Goal: Task Accomplishment & Management: Complete application form

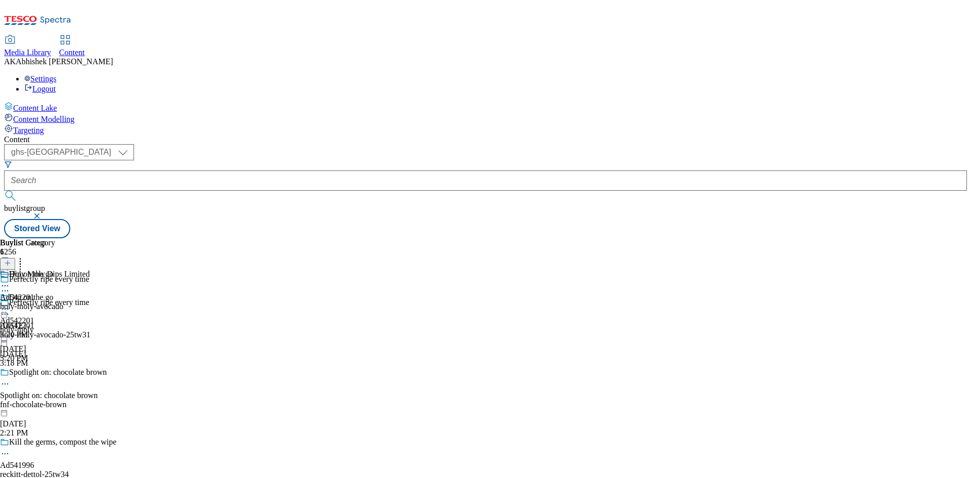
select select "ghs-[GEOGRAPHIC_DATA]"
click at [4, 191] on button "submit" at bounding box center [11, 196] width 14 height 10
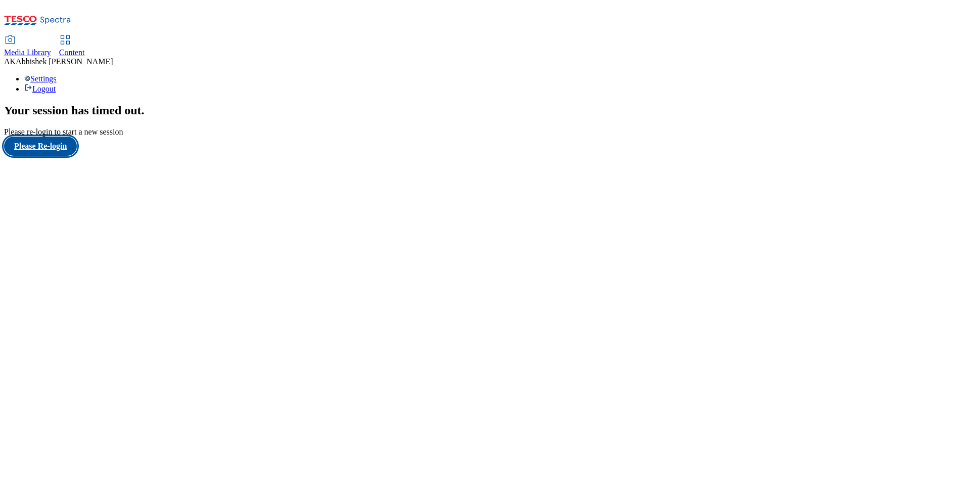
click at [58, 156] on button "Please Re-login" at bounding box center [40, 146] width 73 height 19
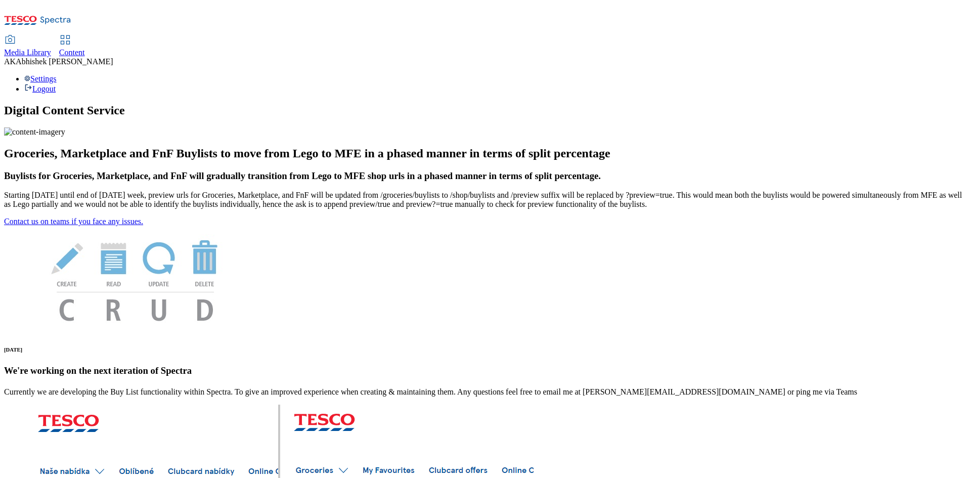
click at [85, 48] on span "Content" at bounding box center [72, 52] width 26 height 9
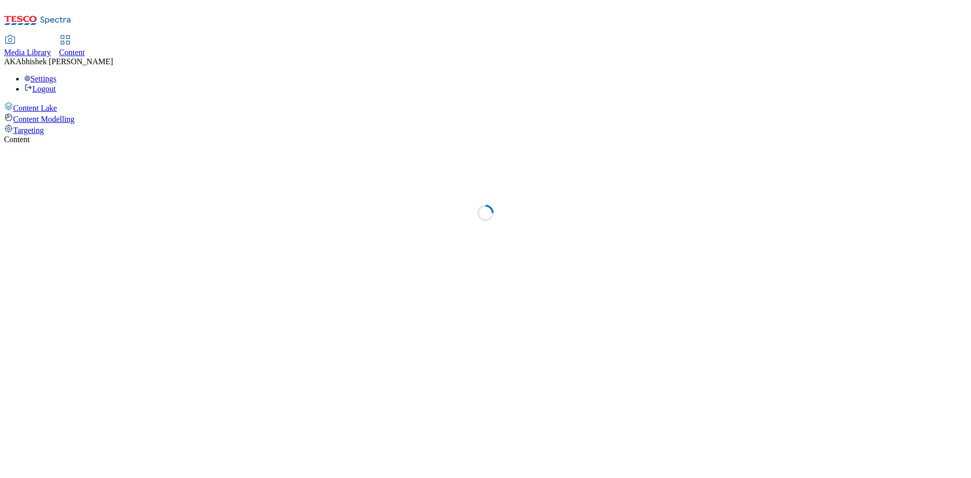
select select "ghs-[GEOGRAPHIC_DATA]"
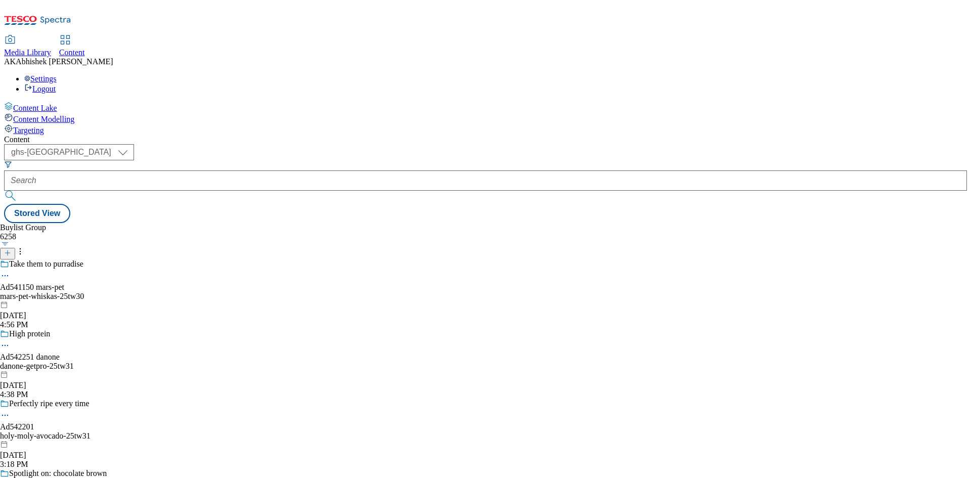
click at [11, 249] on icon at bounding box center [7, 252] width 7 height 7
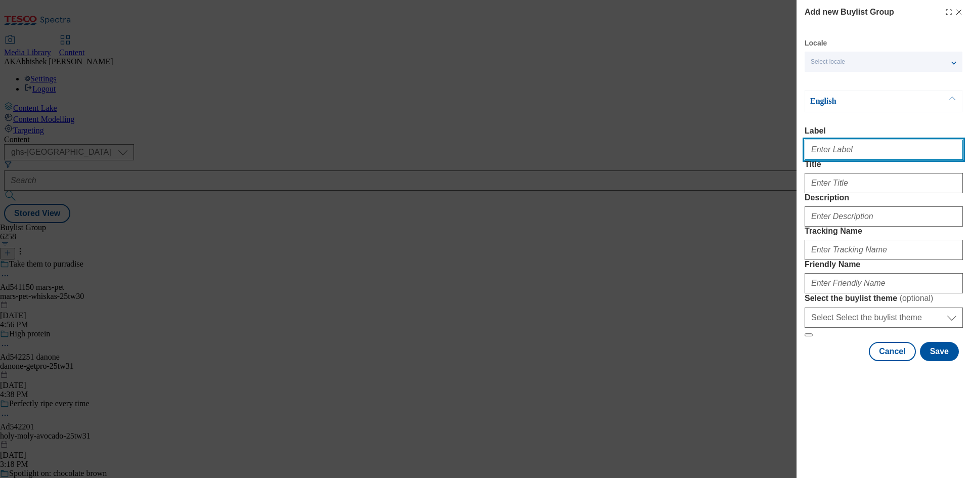
click at [841, 157] on input "Label" at bounding box center [883, 150] width 158 height 20
paste input "541935"
type input "Ad541935"
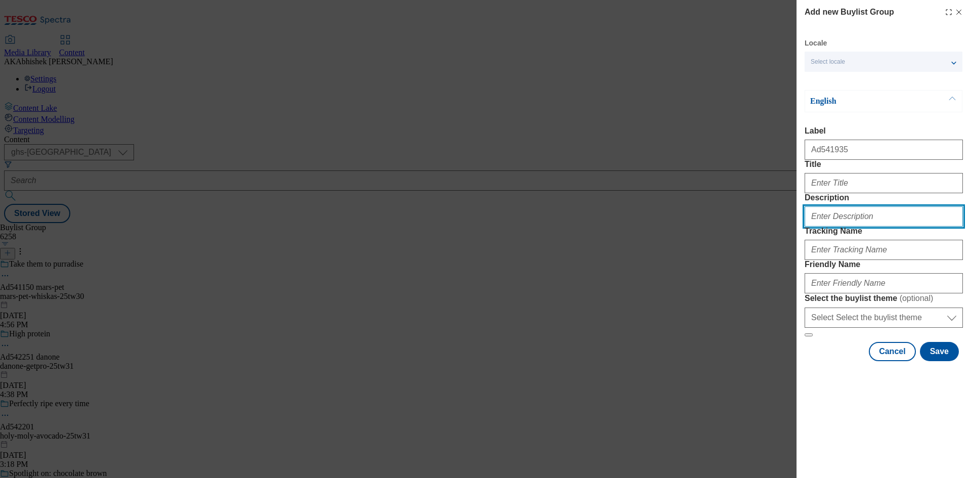
click at [835, 227] on input "Description" at bounding box center [883, 216] width 158 height 20
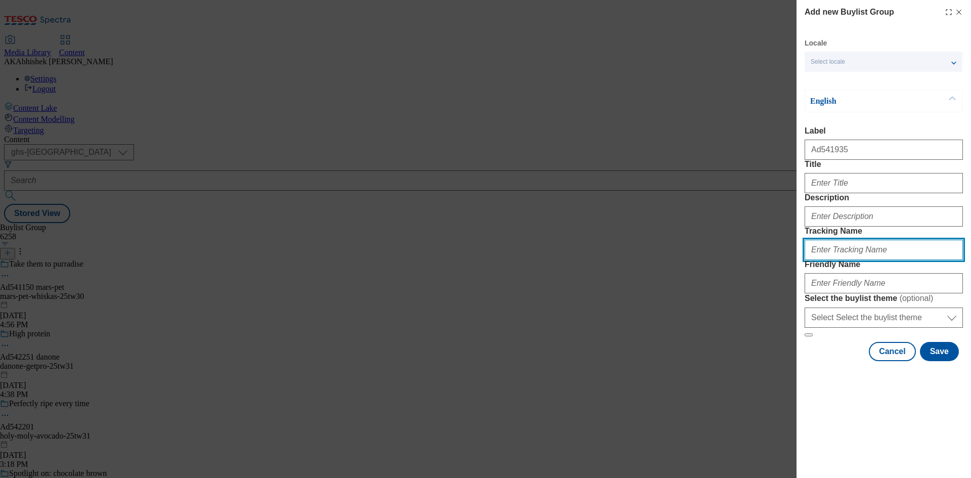
click at [841, 260] on input "Tracking Name" at bounding box center [883, 250] width 158 height 20
paste input "541935"
type input "DH_AD541935"
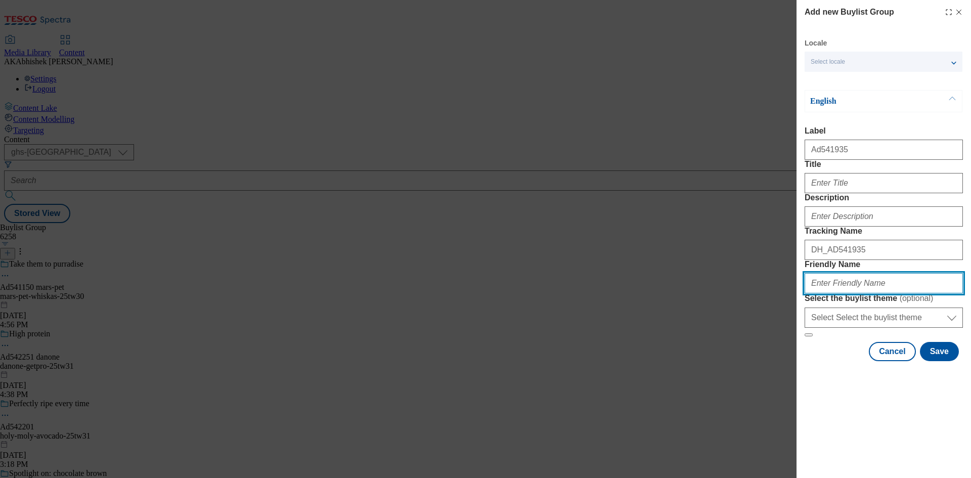
click at [846, 293] on input "Friendly Name" at bounding box center [883, 283] width 158 height 20
paste input "SC Johnson"
click at [808, 293] on input "SC Johnson" at bounding box center [883, 283] width 158 height 20
paste input "Method"
click at [846, 293] on input "sc-johnson-Method" at bounding box center [883, 283] width 158 height 20
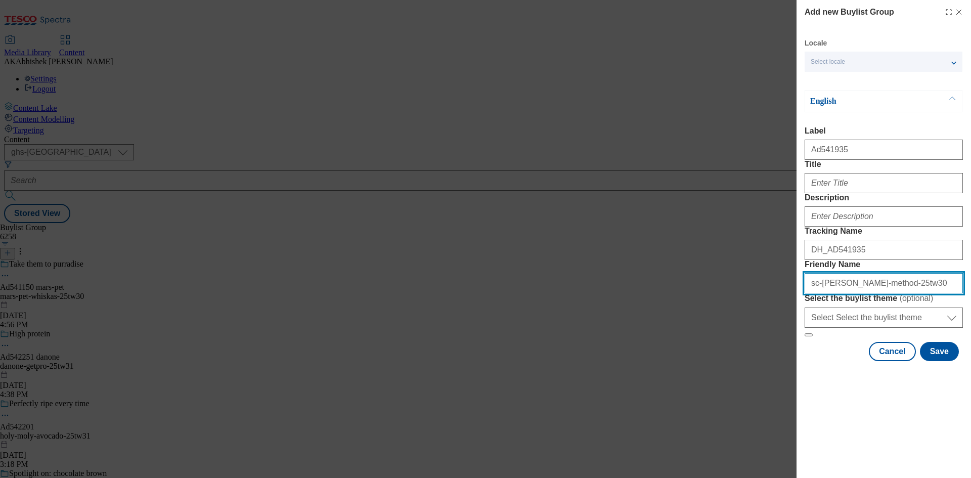
type input "sc-johnson-method-25tw30"
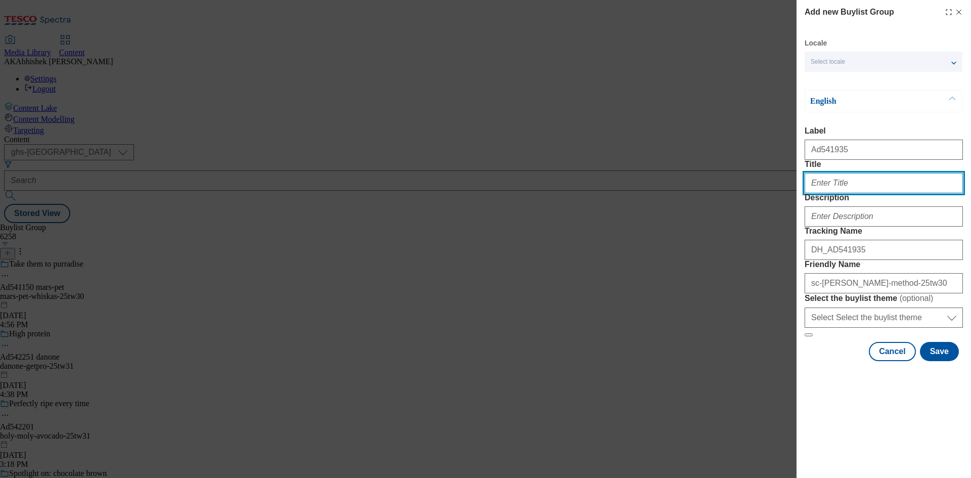
click at [810, 193] on input "Title" at bounding box center [883, 183] width 158 height 20
type input "Scents, softens + shifts stains"
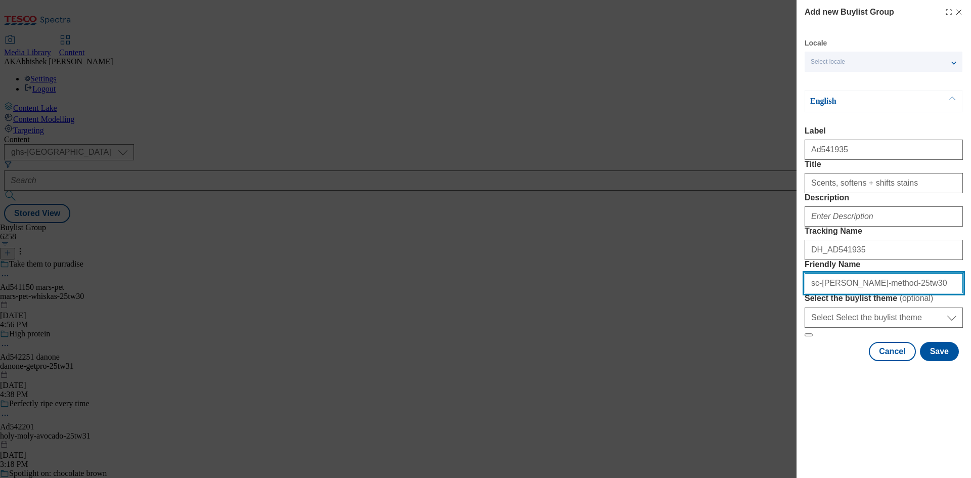
drag, startPoint x: 688, startPoint y: 358, endPoint x: 655, endPoint y: 363, distance: 33.6
click at [655, 363] on div "Add new Buylist Group Locale Select locale English Welsh English Label Ad541935…" at bounding box center [485, 239] width 971 height 478
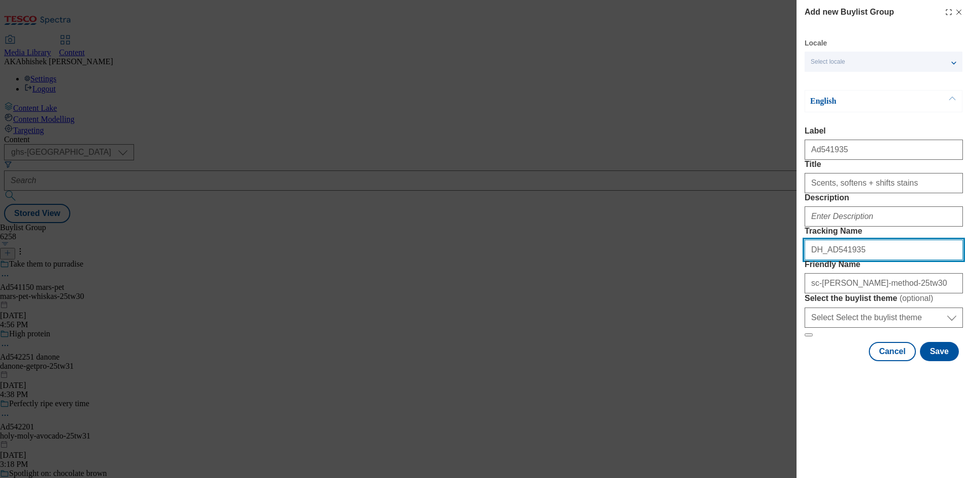
drag, startPoint x: 826, startPoint y: 299, endPoint x: 720, endPoint y: 291, distance: 106.0
click at [720, 291] on div "Add new Buylist Group Locale Select locale English Welsh English Label Ad541935…" at bounding box center [485, 239] width 971 height 478
click at [941, 361] on button "Save" at bounding box center [939, 351] width 39 height 19
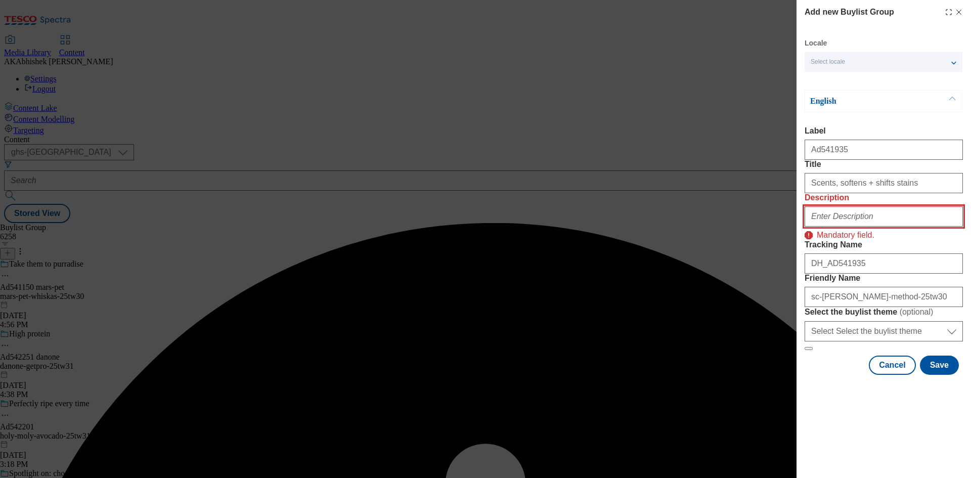
click at [880, 227] on input "Description" at bounding box center [883, 216] width 158 height 20
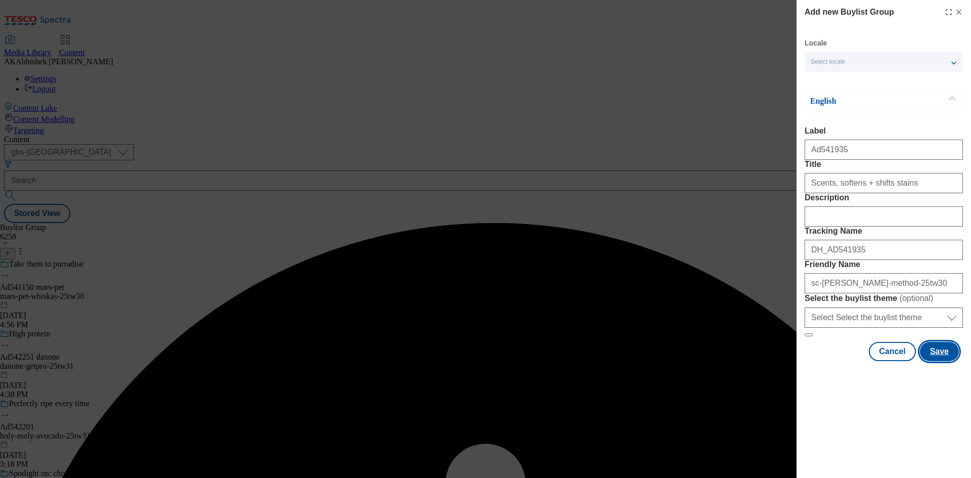
click at [941, 361] on button "Save" at bounding box center [939, 351] width 39 height 19
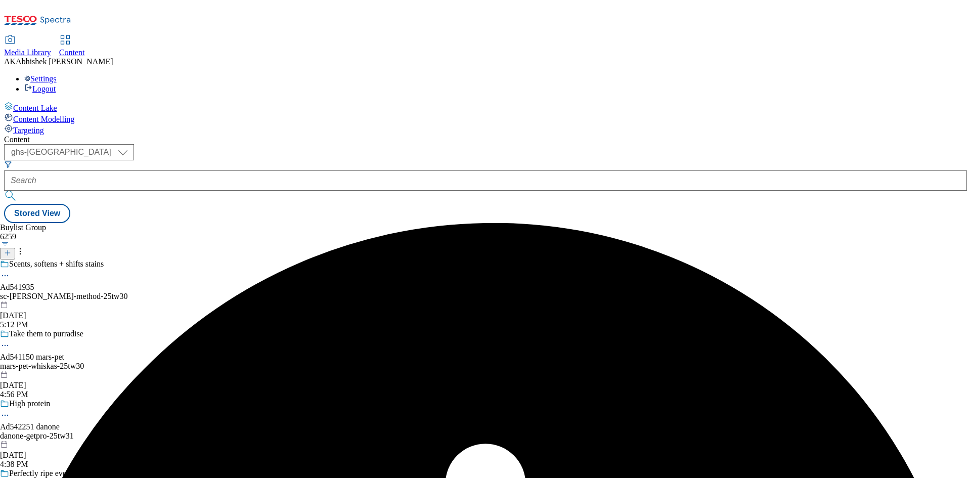
click at [127, 292] on div "sc-johnson-method-25tw30" at bounding box center [63, 296] width 127 height 9
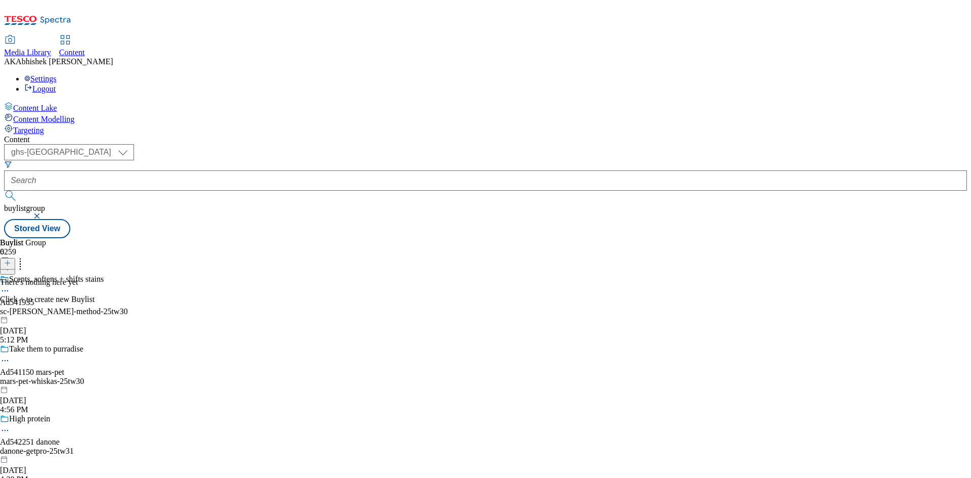
click at [43, 213] on button "button" at bounding box center [38, 216] width 10 height 6
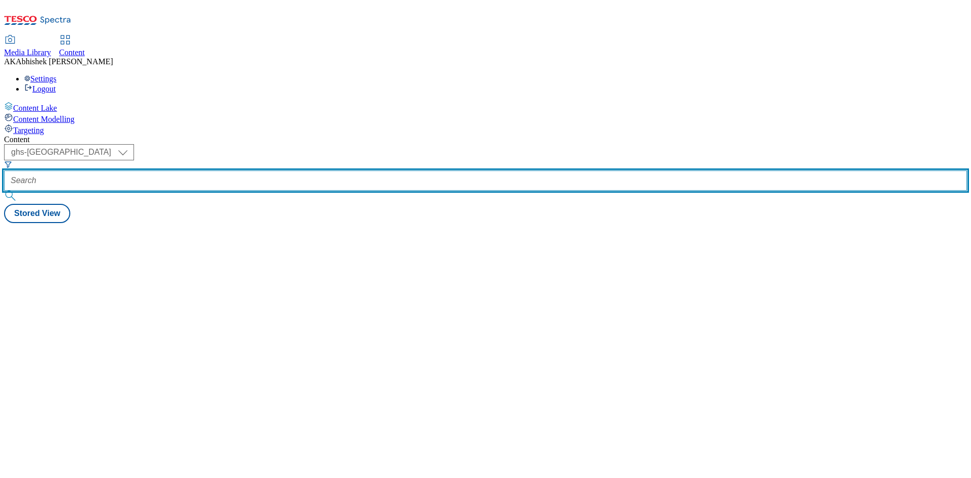
click at [252, 170] on input "text" at bounding box center [485, 180] width 963 height 20
click at [4, 191] on button "submit" at bounding box center [11, 196] width 14 height 10
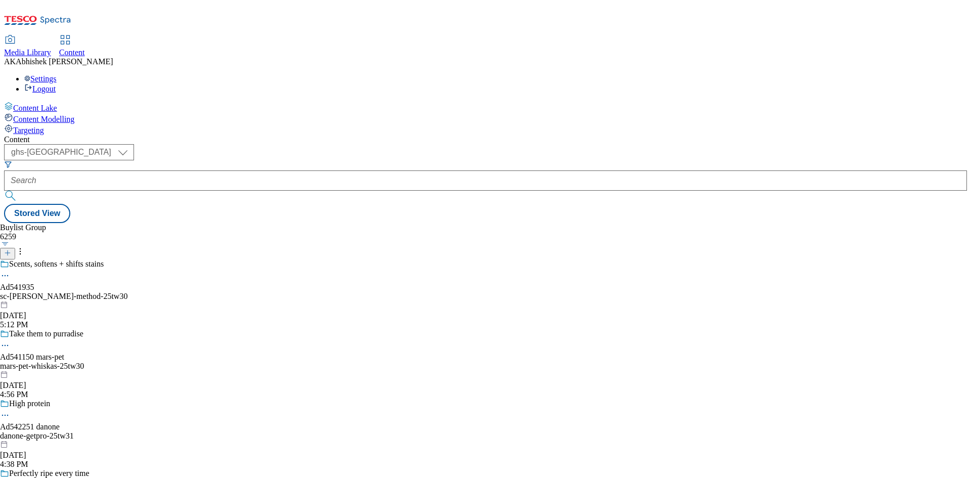
click at [127, 292] on div "sc-johnson-method-25tw30" at bounding box center [63, 296] width 127 height 9
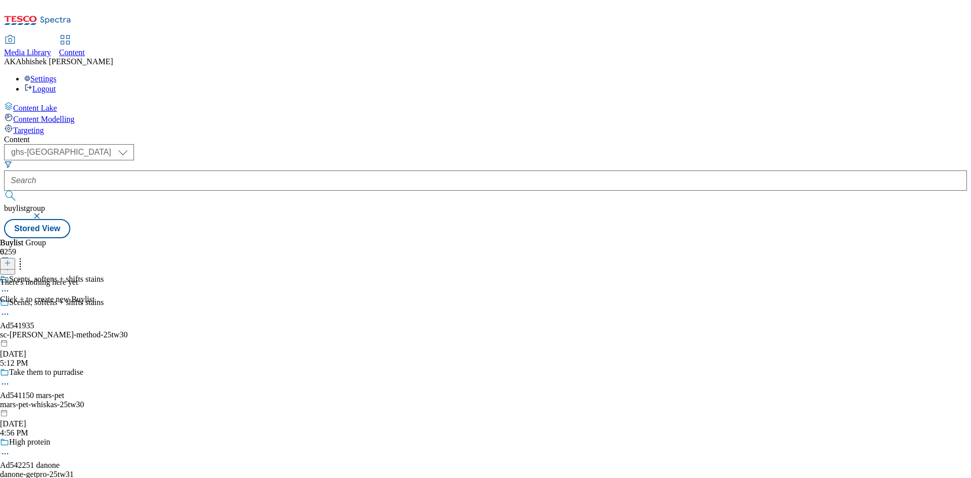
click at [11, 259] on icon at bounding box center [7, 262] width 7 height 7
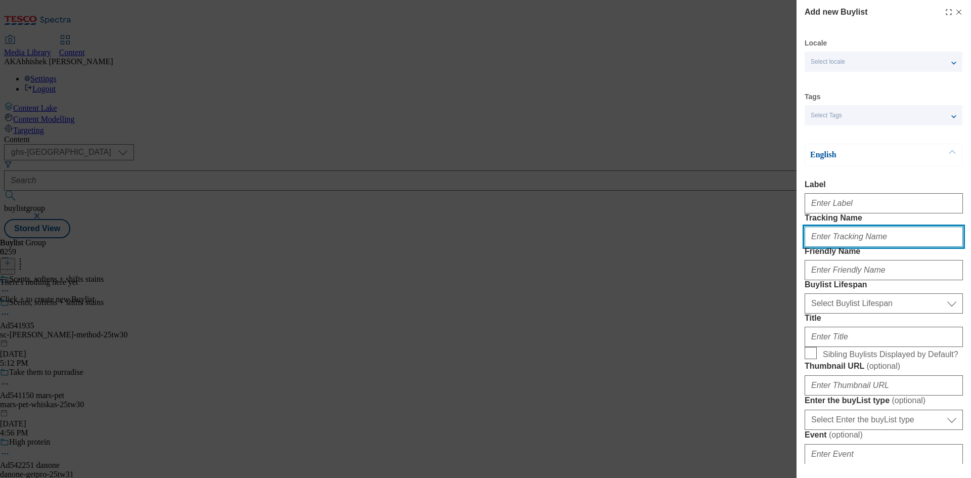
click at [849, 247] on input "Tracking Name" at bounding box center [883, 237] width 158 height 20
paste input "DH_AD541935"
click at [829, 247] on input "DH_AD541935" at bounding box center [883, 237] width 158 height 20
type input "DH_AD541935"
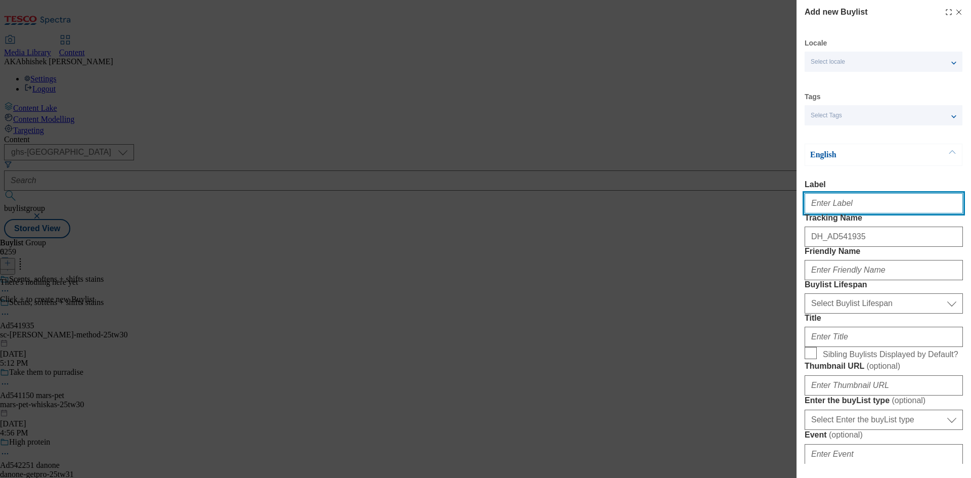
click at [838, 209] on input "Label" at bounding box center [883, 203] width 158 height 20
paste input "541935"
type input "Ad541935"
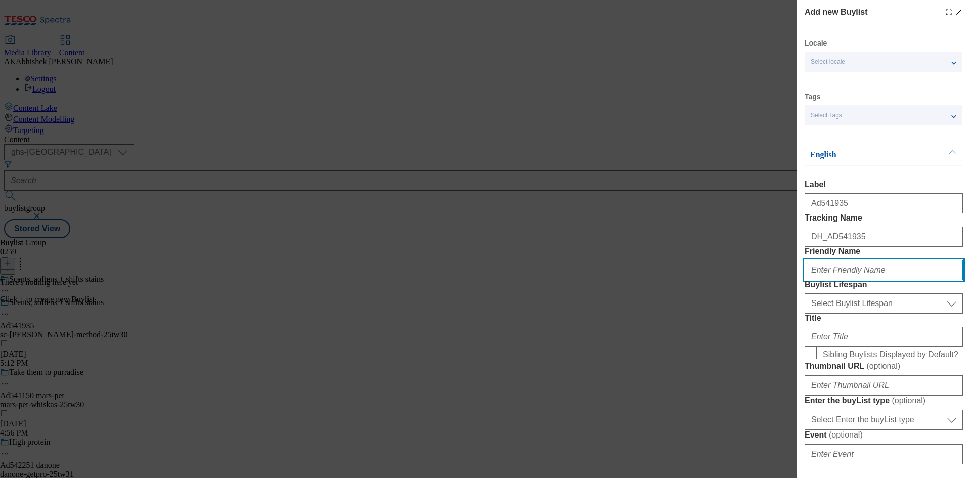
click at [844, 280] on input "Friendly Name" at bounding box center [883, 270] width 158 height 20
paste input "sc-johnson"
type input "sc-johnson"
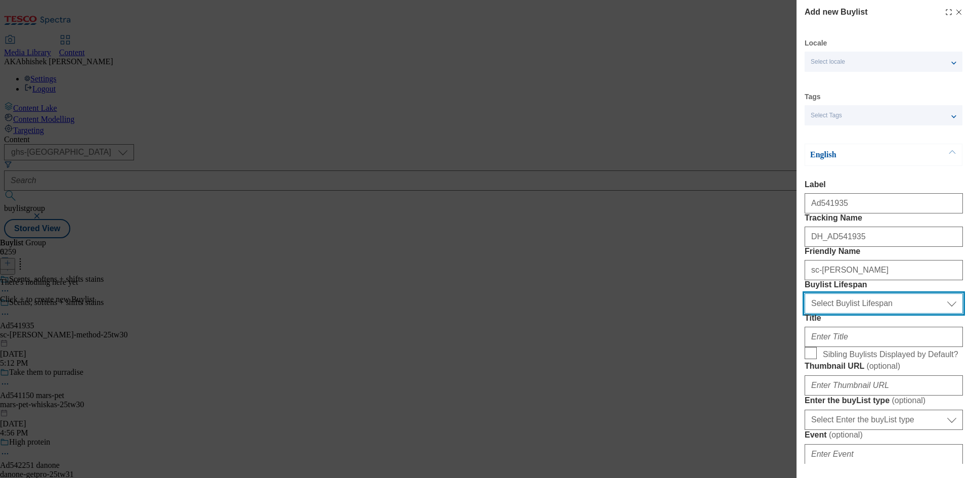
click at [864, 313] on select "Select Buylist Lifespan evergreen seasonal tactical" at bounding box center [883, 303] width 158 height 20
select select "tactical"
click at [804, 313] on select "Select Buylist Lifespan evergreen seasonal tactical" at bounding box center [883, 303] width 158 height 20
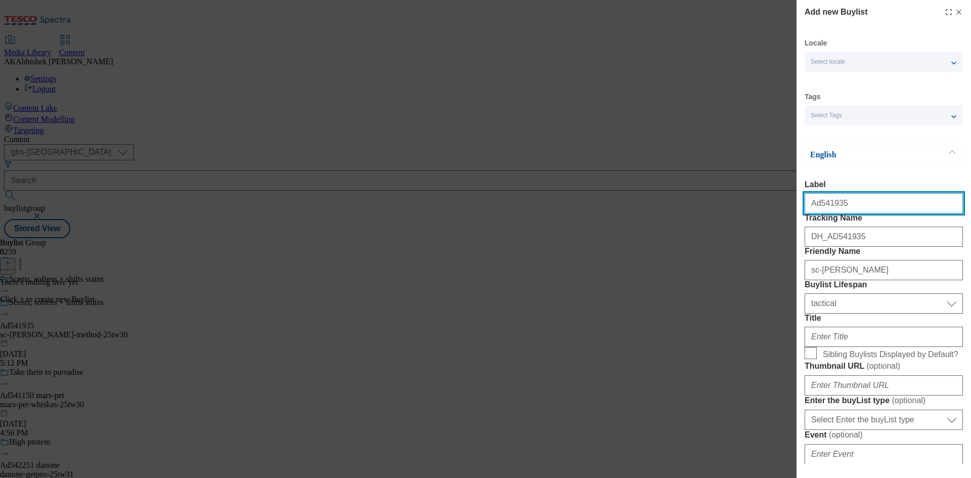
drag, startPoint x: 819, startPoint y: 208, endPoint x: 854, endPoint y: 209, distance: 35.4
click at [854, 209] on input "Ad541935" at bounding box center [883, 203] width 158 height 20
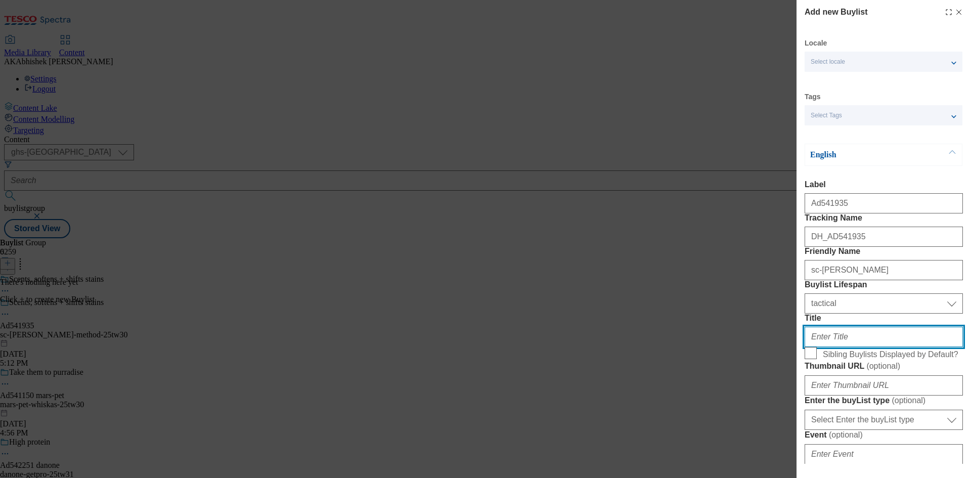
click at [859, 347] on input "Title" at bounding box center [883, 337] width 158 height 20
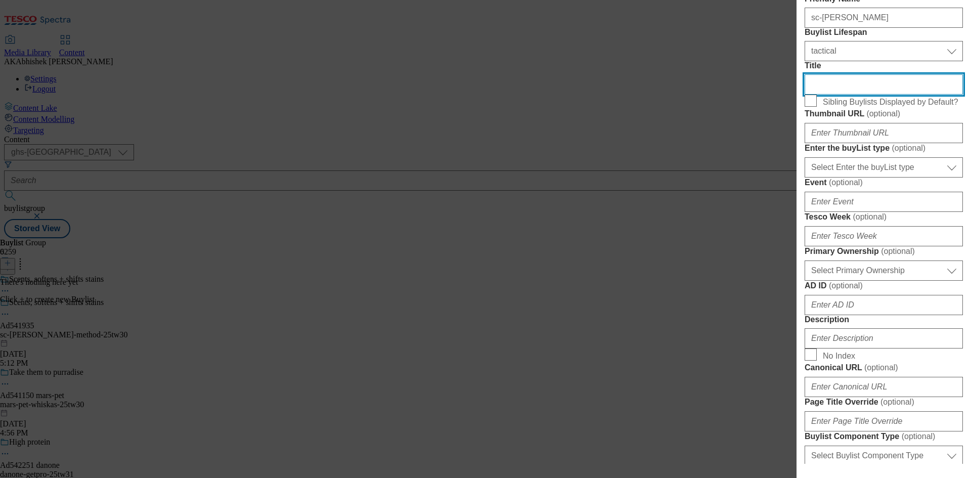
scroll to position [253, 0]
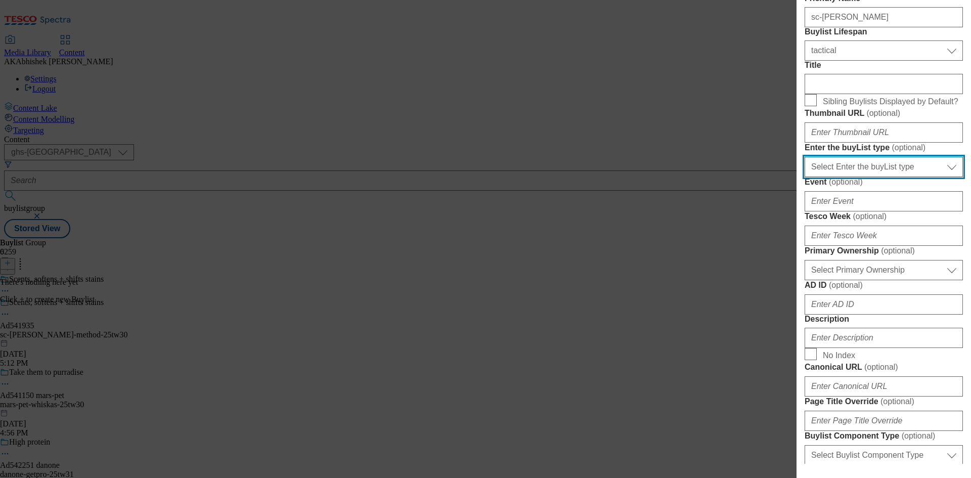
click at [875, 177] on select "Select Enter the buyList type event supplier funded long term >4 weeks supplier…" at bounding box center [883, 167] width 158 height 20
select select "supplier funded short term 1-3 weeks"
click at [804, 177] on select "Select Enter the buyList type event supplier funded long term >4 weeks supplier…" at bounding box center [883, 167] width 158 height 20
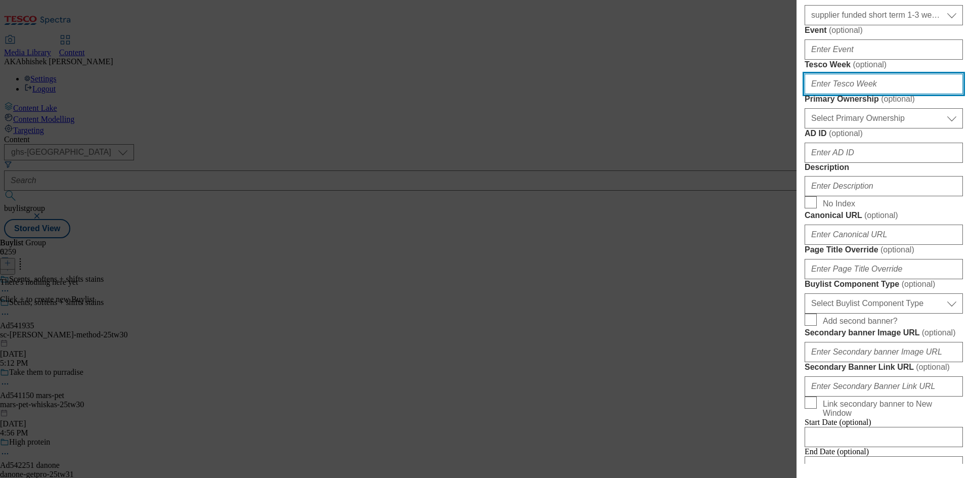
click at [857, 94] on input "Tesco Week ( optional )" at bounding box center [883, 84] width 158 height 20
type input "30"
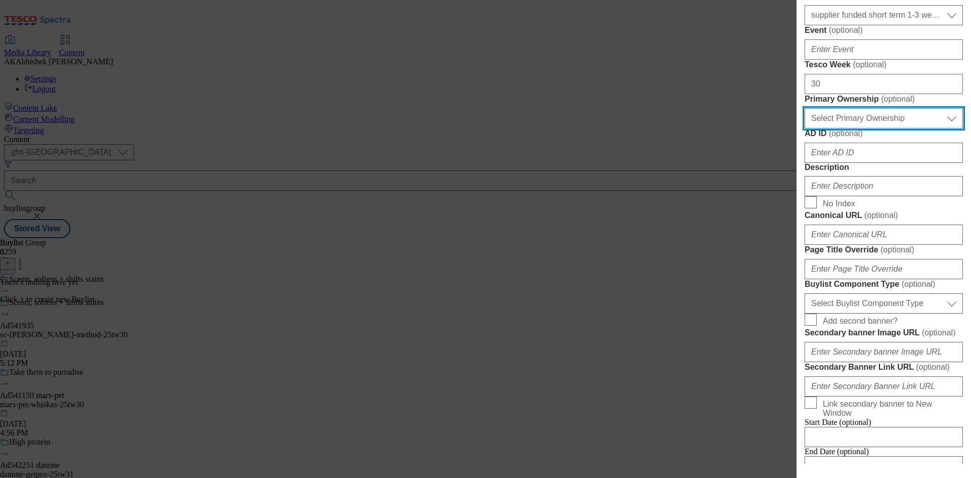
click at [848, 128] on select "Select Primary Ownership tesco dunnhumby" at bounding box center [883, 118] width 158 height 20
select select "dunnhumby"
click at [804, 128] on select "Select Primary Ownership tesco dunnhumby" at bounding box center [883, 118] width 158 height 20
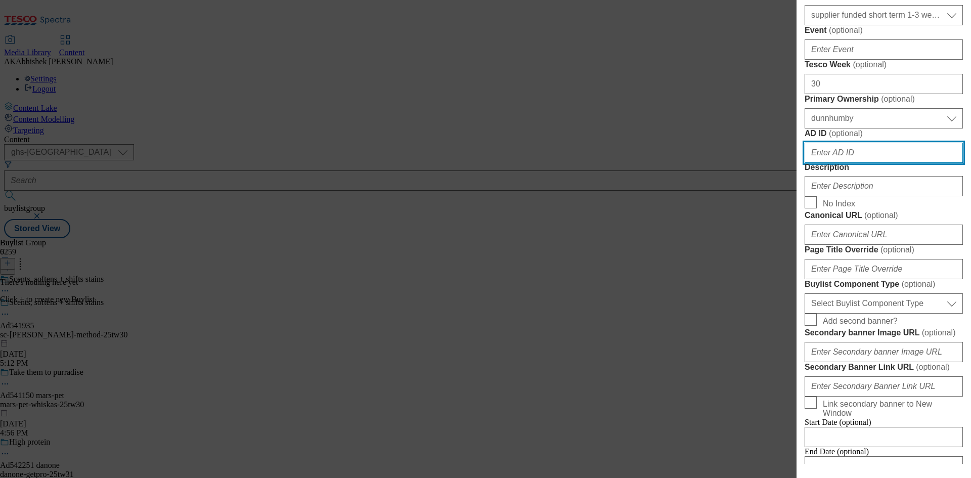
click at [854, 163] on input "AD ID ( optional )" at bounding box center [883, 153] width 158 height 20
paste input "541935"
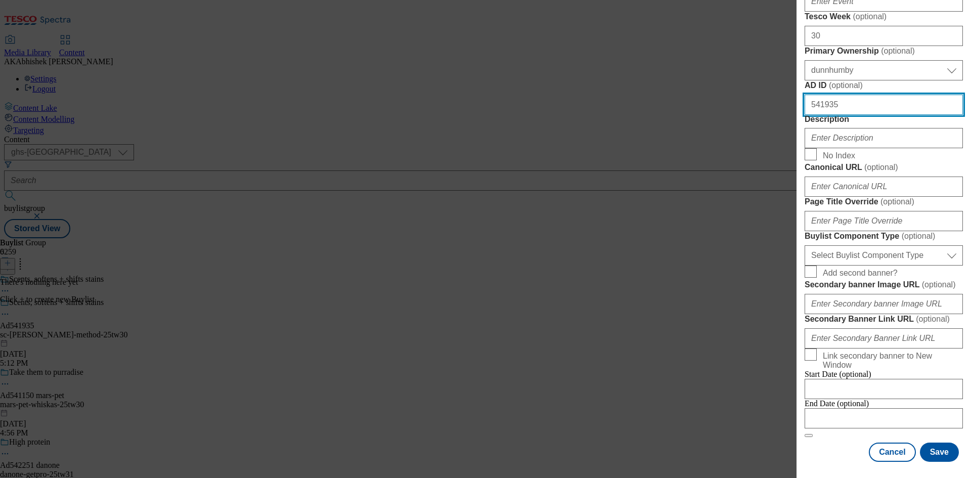
scroll to position [607, 0]
type input "541935"
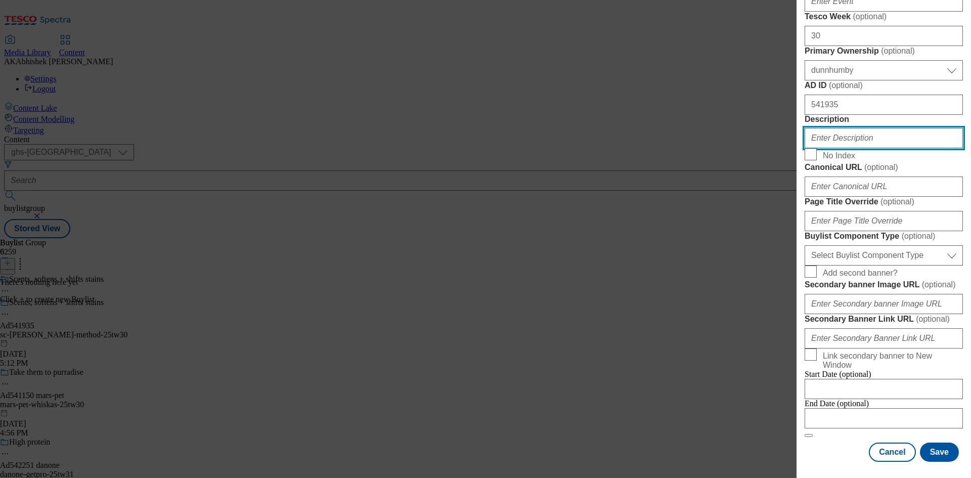
click at [837, 148] on input "Description" at bounding box center [883, 138] width 158 height 20
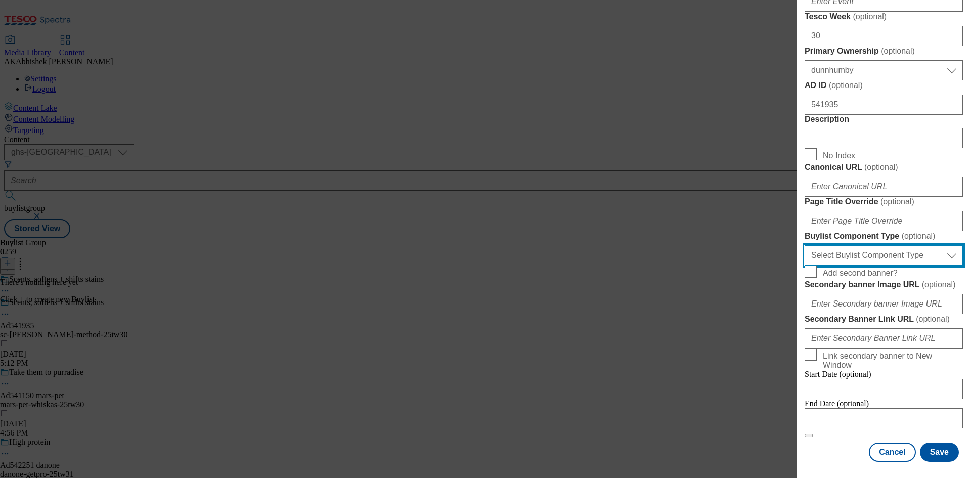
click at [869, 262] on select "Select Buylist Component Type Banner Competition Header Meal" at bounding box center [883, 255] width 158 height 20
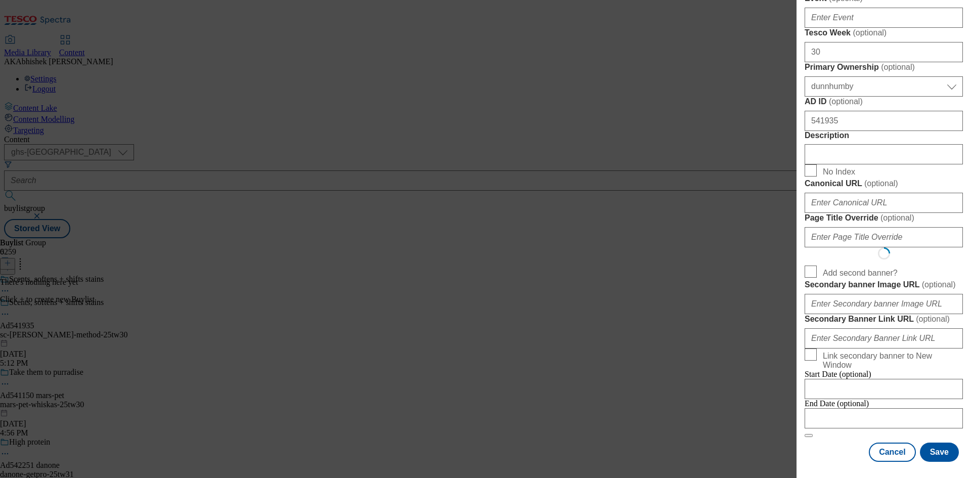
select select "Banner"
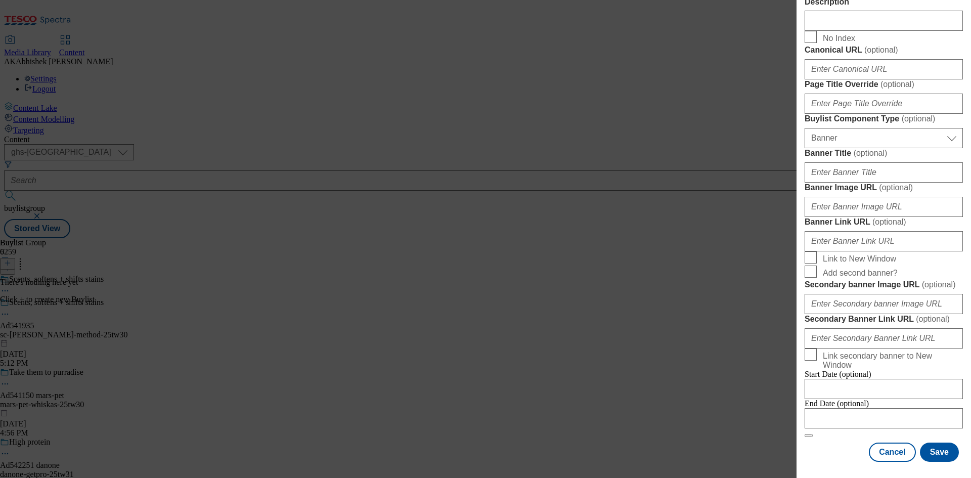
scroll to position [1002, 0]
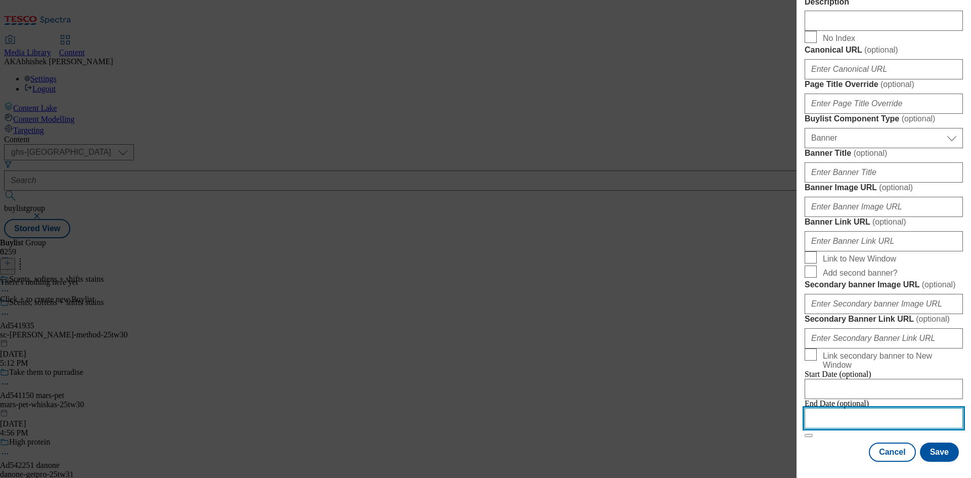
click at [910, 408] on input "Modal" at bounding box center [883, 418] width 158 height 20
select select "2025"
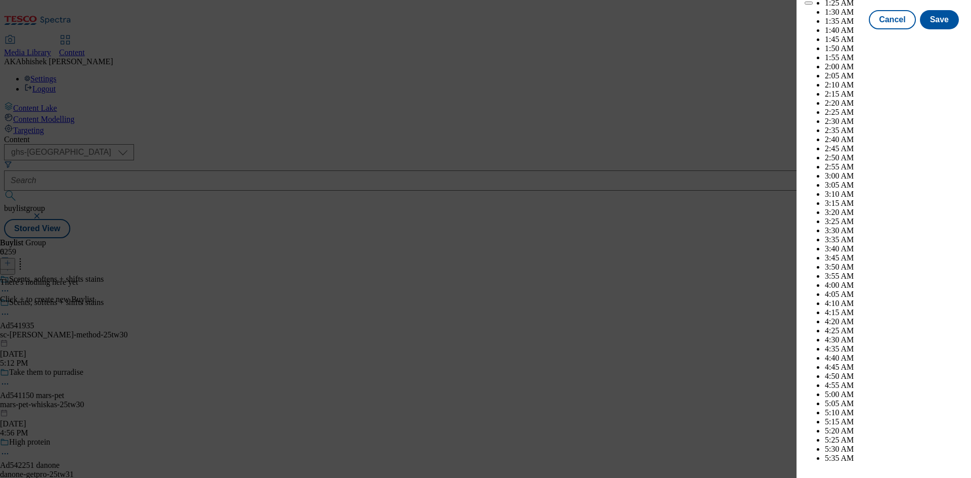
scroll to position [3847, 0]
select select "December"
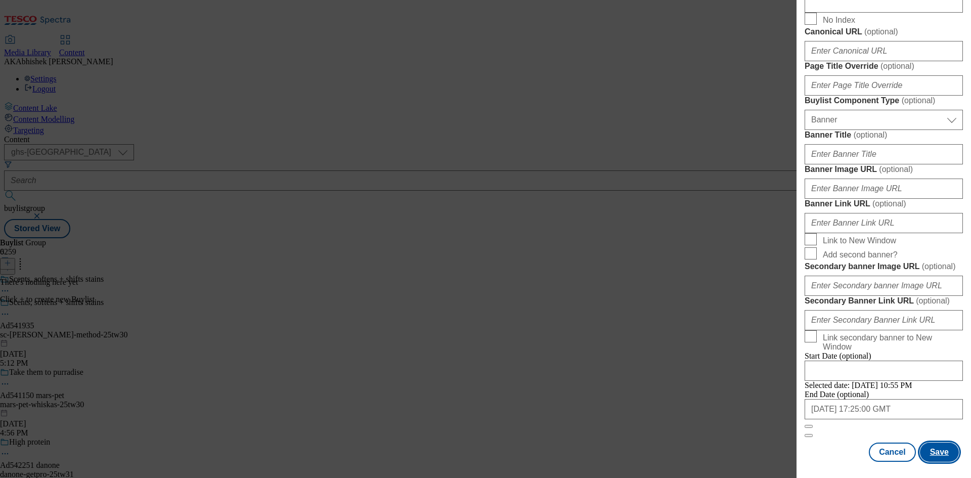
click at [922, 444] on button "Save" at bounding box center [939, 451] width 39 height 19
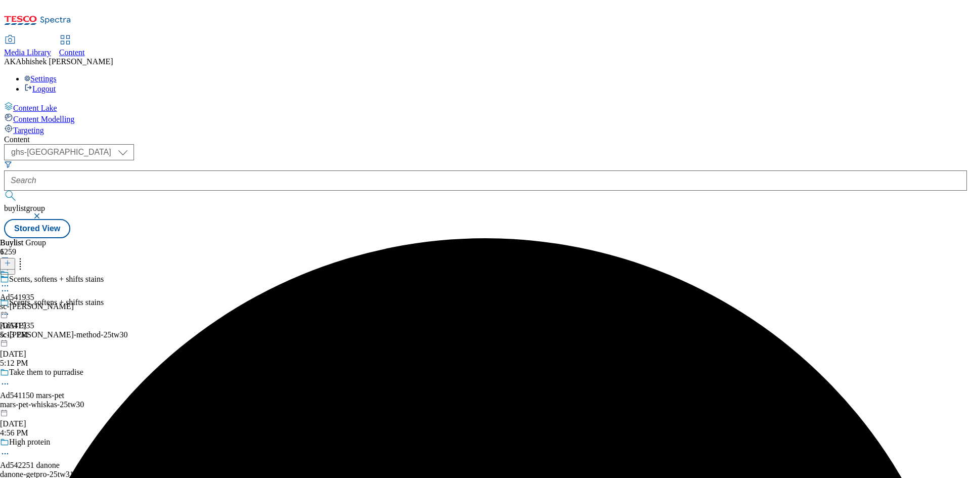
click at [74, 302] on div "sc-johnson" at bounding box center [37, 306] width 74 height 9
click at [15, 258] on button at bounding box center [7, 264] width 15 height 12
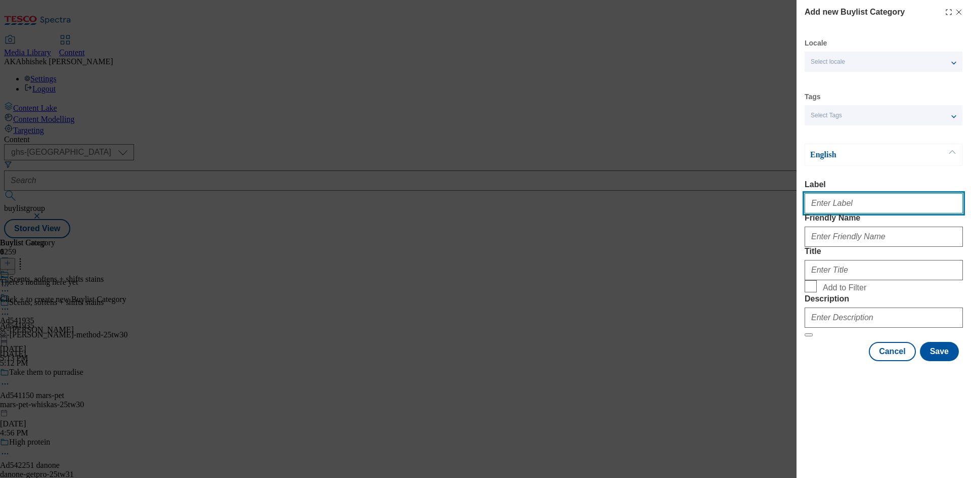
click at [840, 209] on input "Label" at bounding box center [883, 203] width 158 height 20
paste input "541935"
type input "Ad541935"
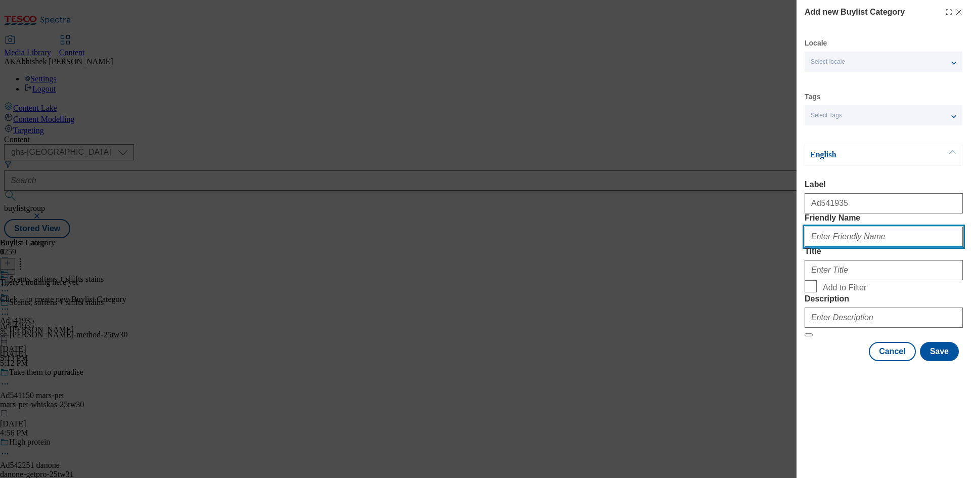
paste input "sc-johnson-method"
type input "sc-johnson-method"
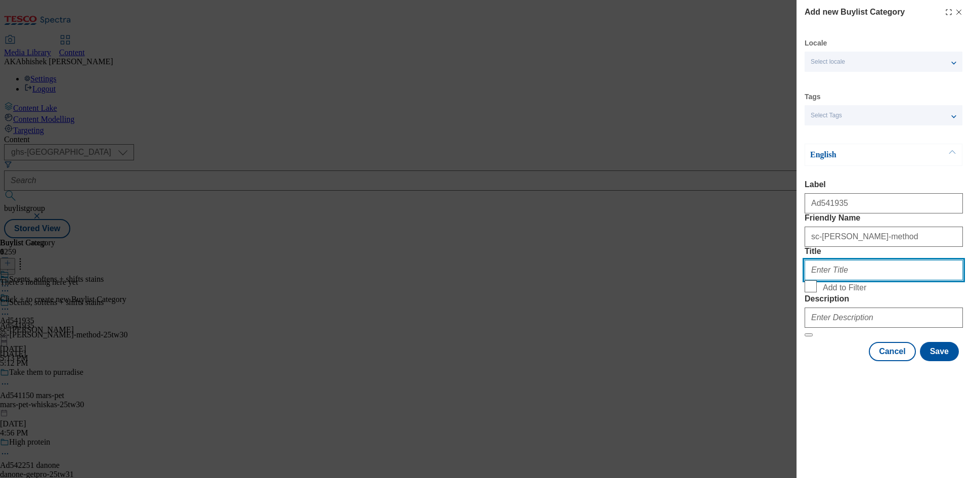
click at [846, 280] on input "Title" at bounding box center [883, 270] width 158 height 20
paste input "SC Johnson"
paste input "Modal"
type input "SC Johnson"
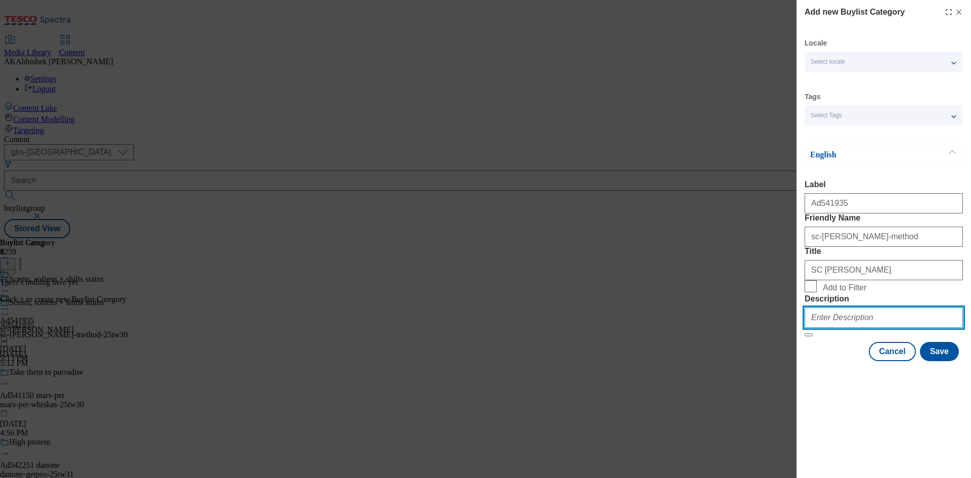
click at [870, 328] on input "Description" at bounding box center [883, 317] width 158 height 20
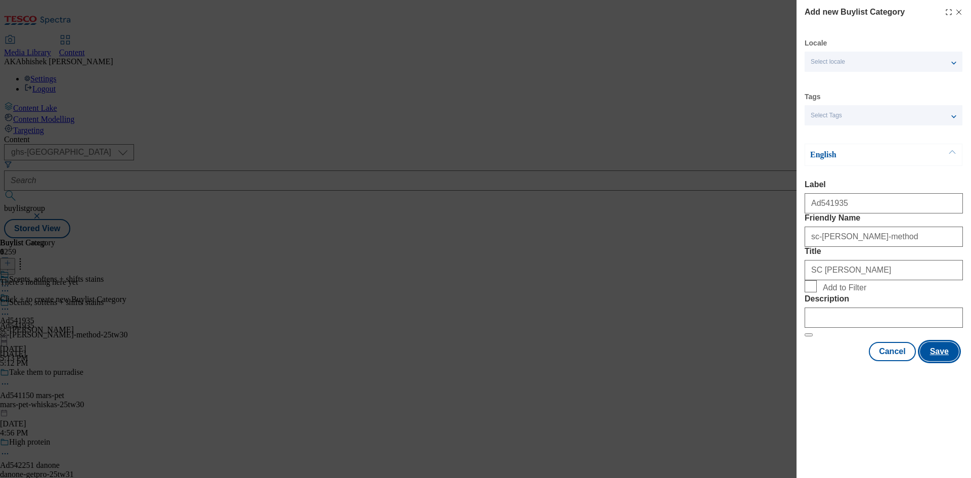
click at [942, 361] on button "Save" at bounding box center [939, 351] width 39 height 19
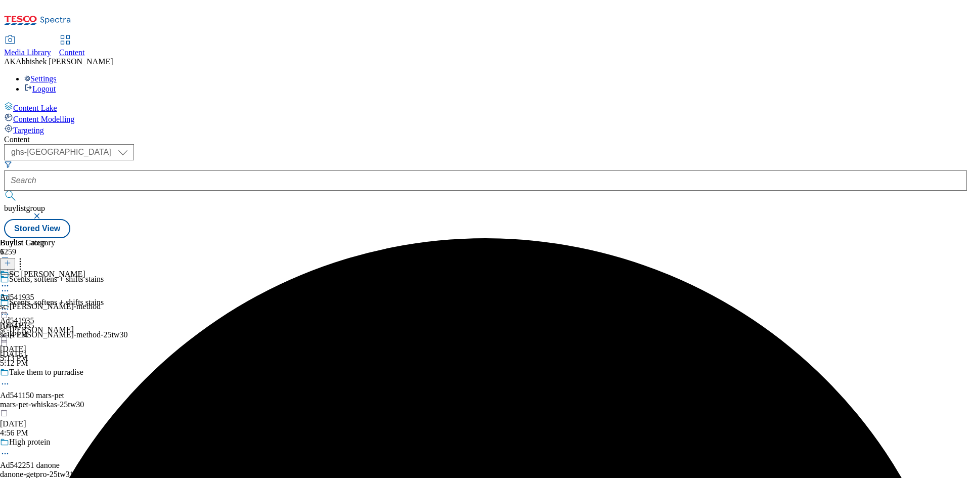
click at [101, 302] on div "sc-johnson-method" at bounding box center [50, 306] width 101 height 9
click at [11, 259] on icon at bounding box center [7, 262] width 7 height 7
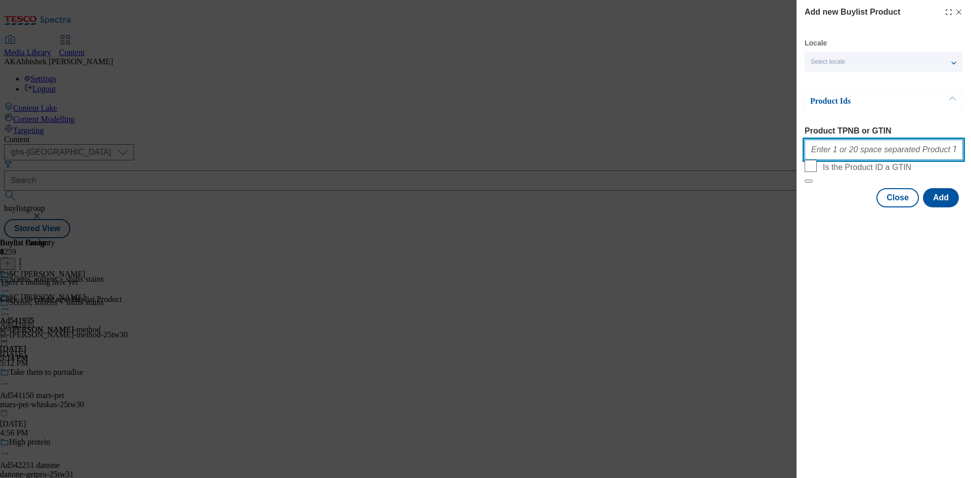
click at [850, 157] on input "Product TPNB or GTIN" at bounding box center [883, 150] width 158 height 20
paste input "96489778 97064012"
type input "96489778 97064012"
click at [938, 207] on button "Add" at bounding box center [941, 197] width 36 height 19
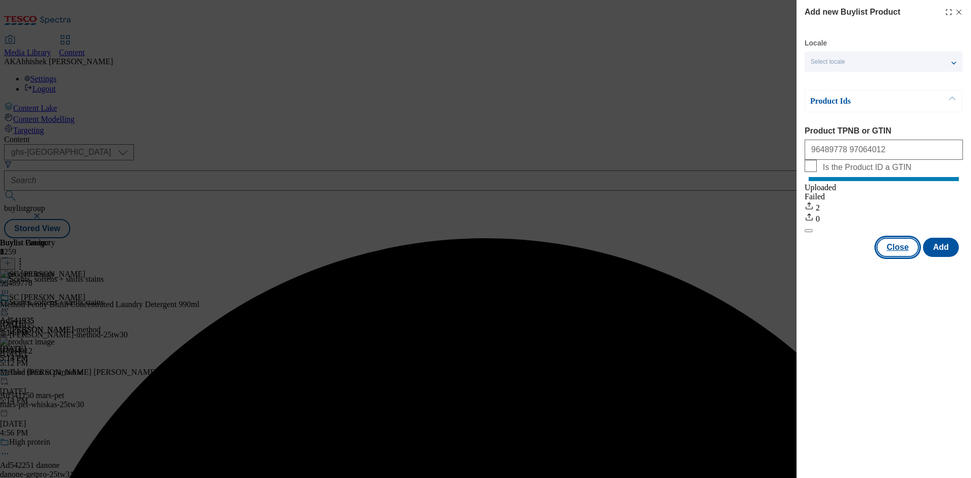
click at [898, 257] on button "Close" at bounding box center [897, 247] width 42 height 19
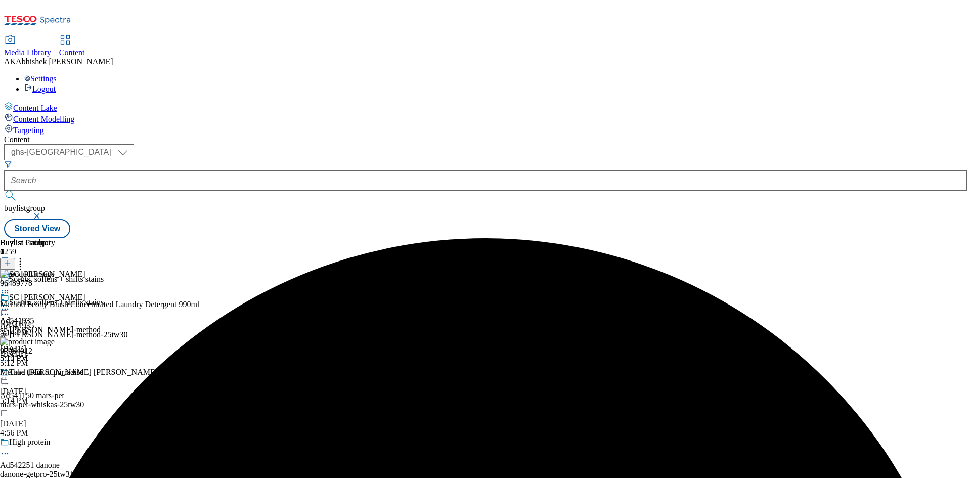
click at [10, 304] on icon at bounding box center [5, 309] width 10 height 10
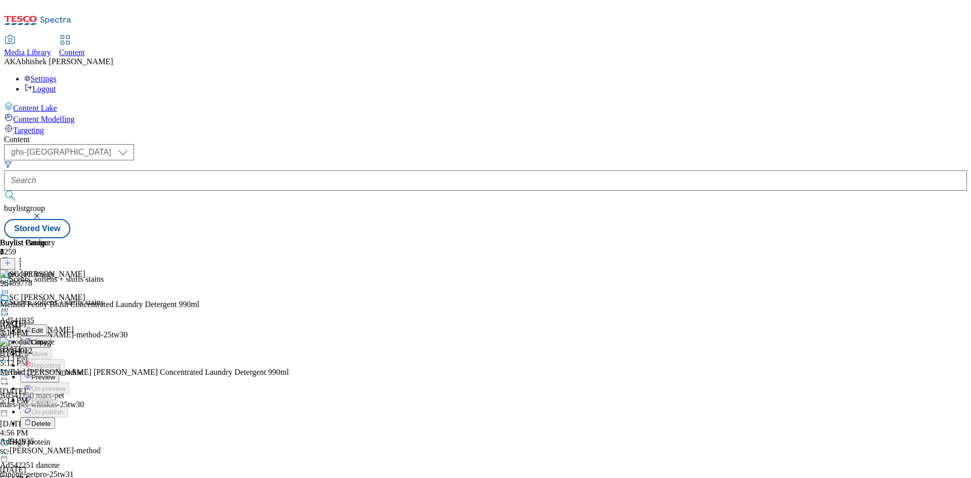
click at [59, 371] on button "Preview" at bounding box center [39, 377] width 39 height 12
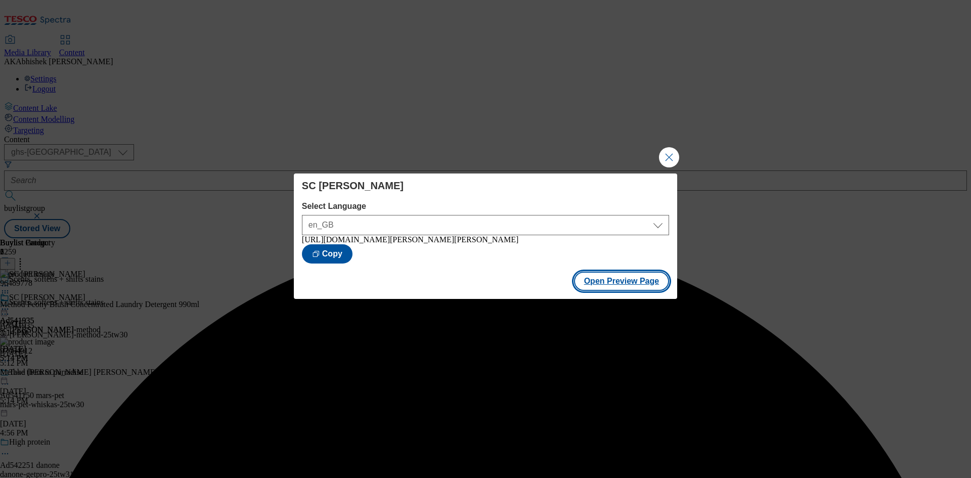
click at [638, 286] on button "Open Preview Page" at bounding box center [622, 281] width 96 height 19
click at [670, 152] on button "Close Modal" at bounding box center [669, 157] width 20 height 20
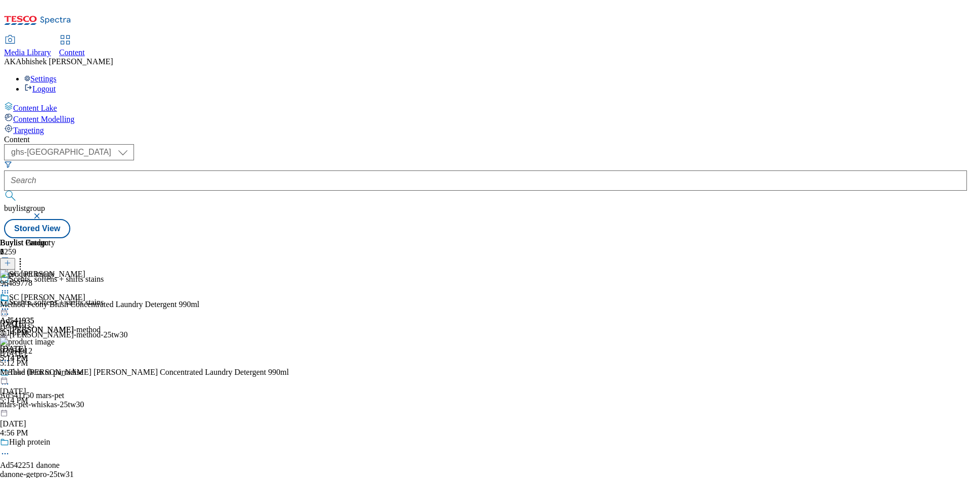
click at [6, 313] on circle at bounding box center [6, 314] width 2 height 2
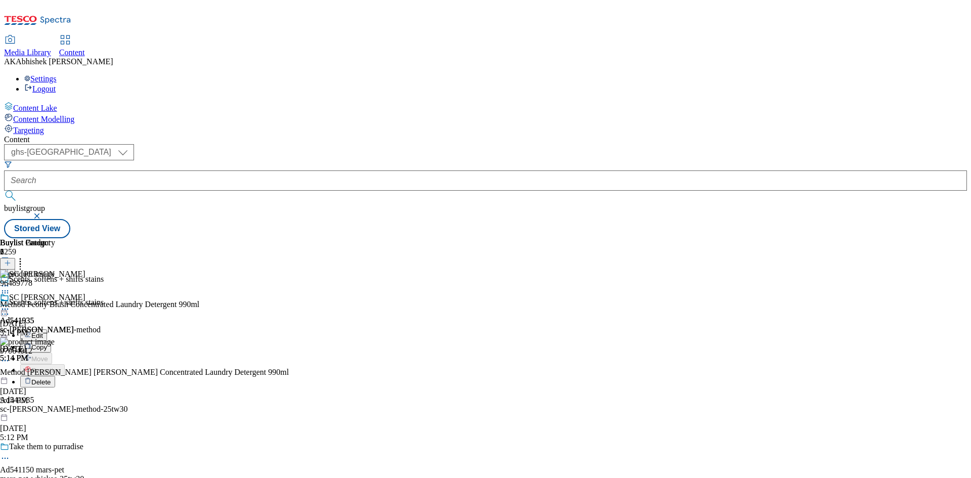
click at [43, 332] on span "Edit" at bounding box center [37, 336] width 12 height 8
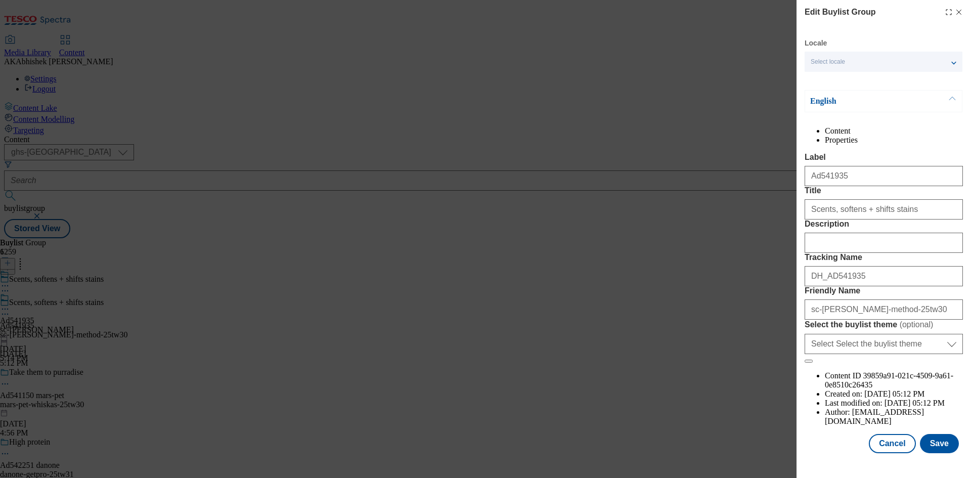
scroll to position [39, 0]
click at [837, 253] on input "Description" at bounding box center [883, 243] width 158 height 20
paste input "Method Peony Blush Concentrated Laundry Detergent 990ml"
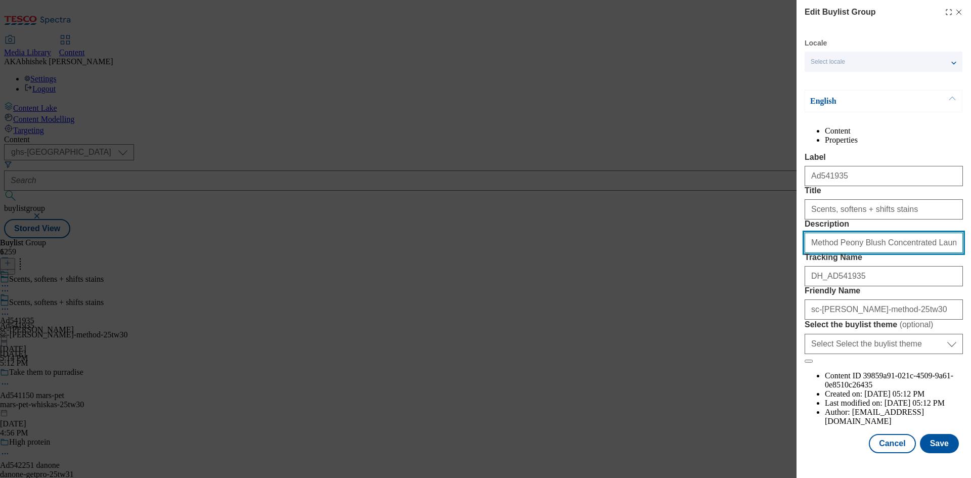
scroll to position [0, 29]
type input "Method Peony Blush Concentrated Laundry Detergent 990ml"
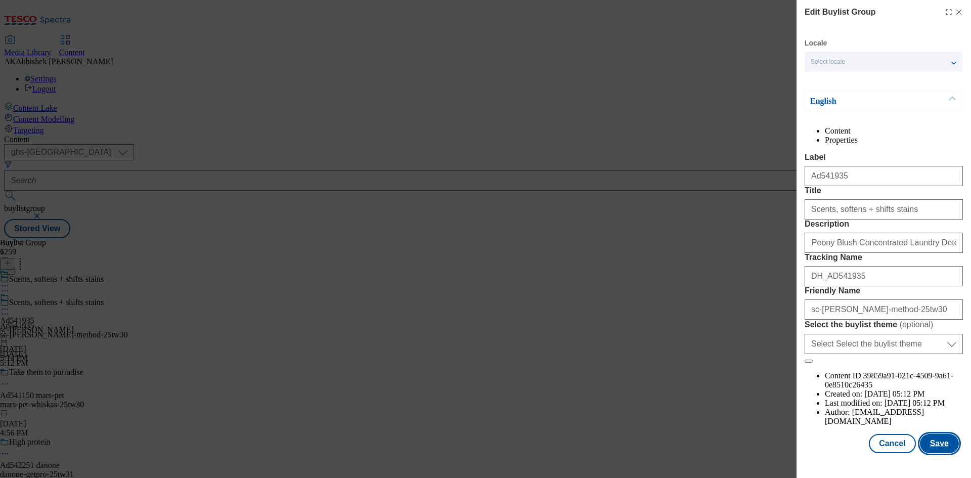
click at [934, 448] on button "Save" at bounding box center [939, 443] width 39 height 19
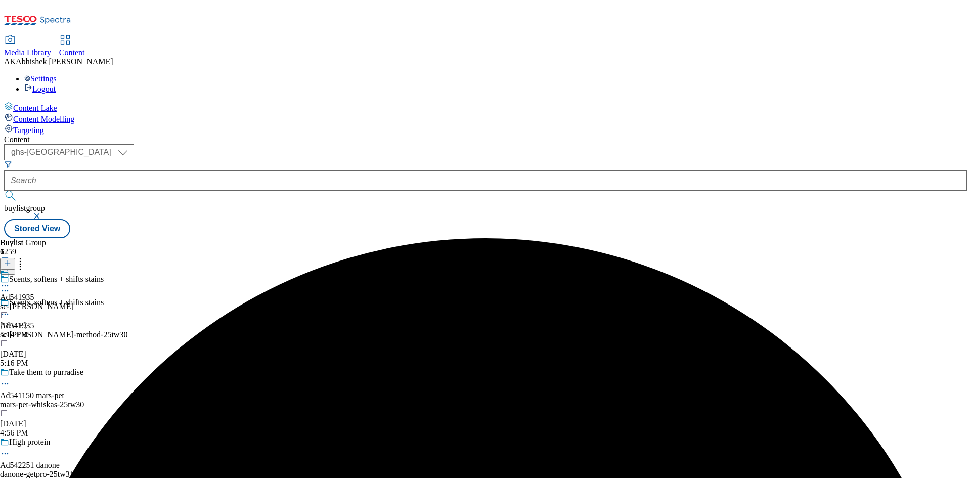
click at [10, 281] on icon at bounding box center [5, 286] width 10 height 10
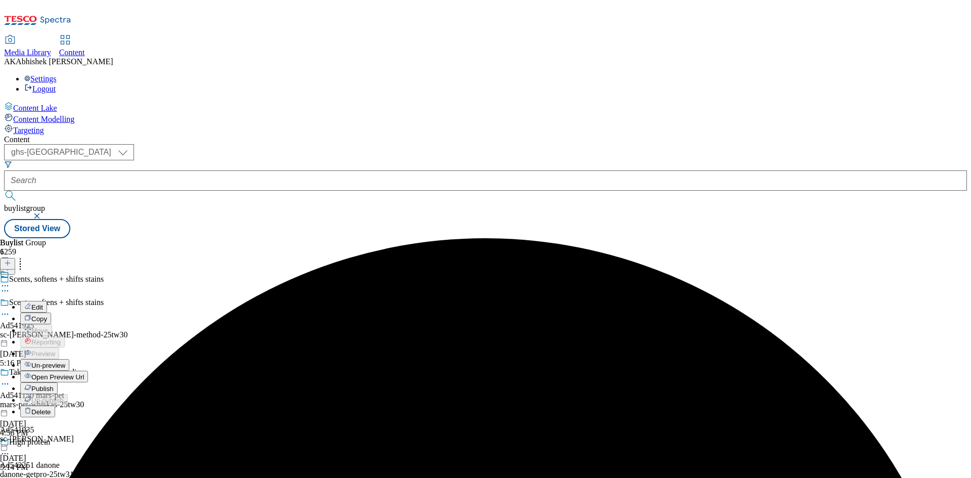
click at [43, 303] on span "Edit" at bounding box center [37, 307] width 12 height 8
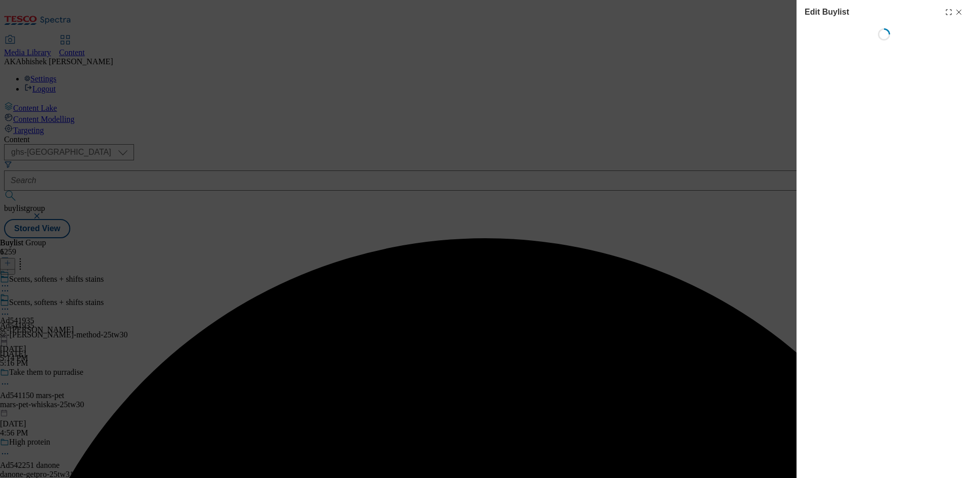
select select "tactical"
select select "supplier funded short term 1-3 weeks"
select select "dunnhumby"
select select "Banner"
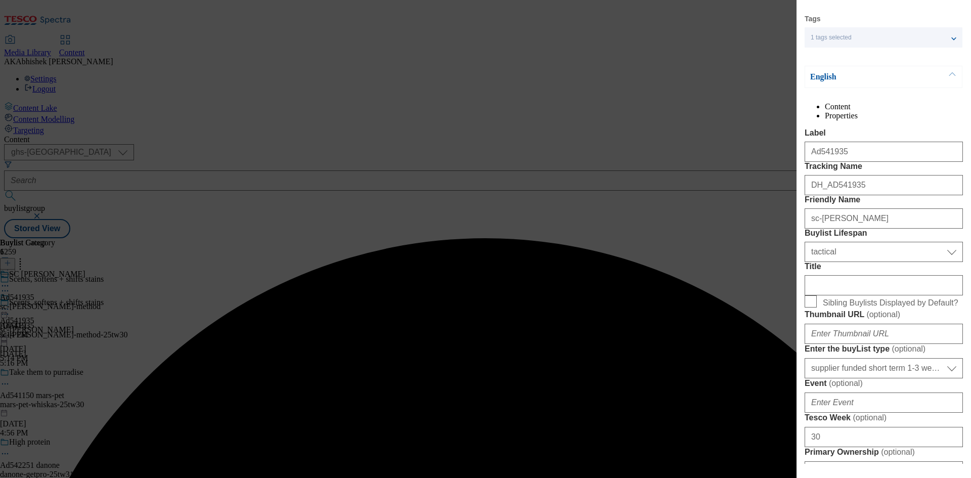
scroll to position [202, 0]
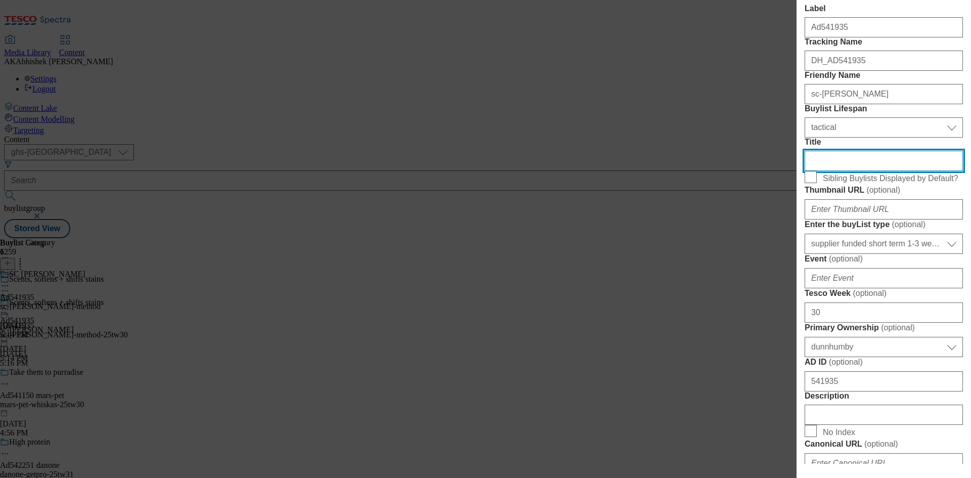
click at [822, 171] on input "Title" at bounding box center [883, 161] width 158 height 20
paste input "Method Peony Blush Concentrated Laundry Detergent 990ml"
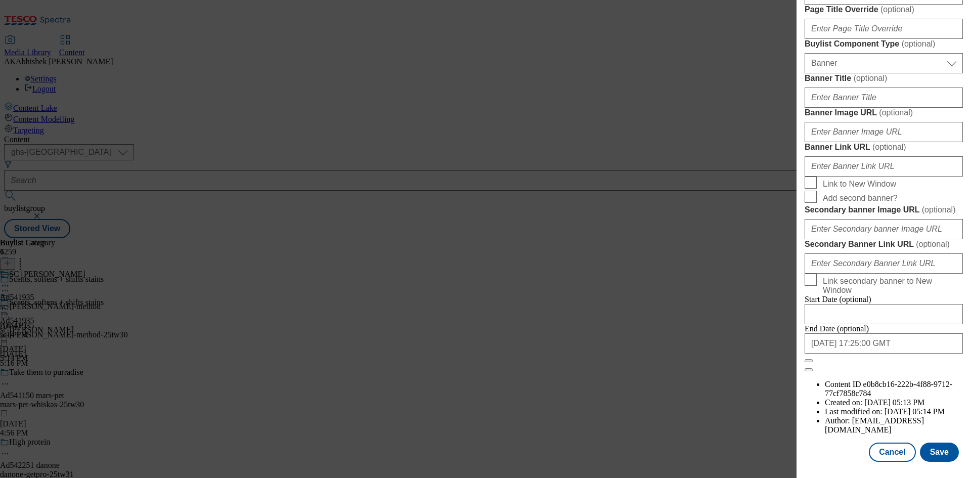
scroll to position [1047, 0]
type input "Method Peony Blush Concentrated Laundry Detergent 990ml"
click at [939, 447] on button "Save" at bounding box center [939, 451] width 39 height 19
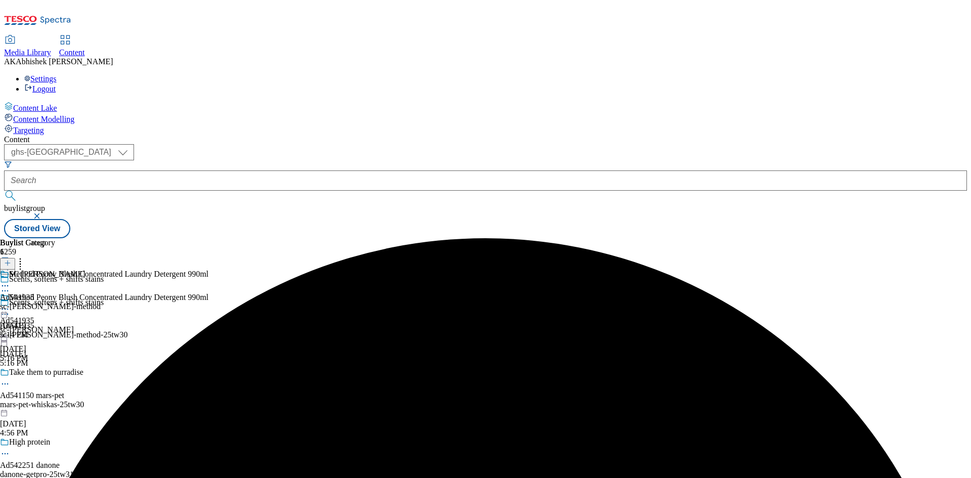
click at [10, 281] on icon at bounding box center [5, 286] width 10 height 10
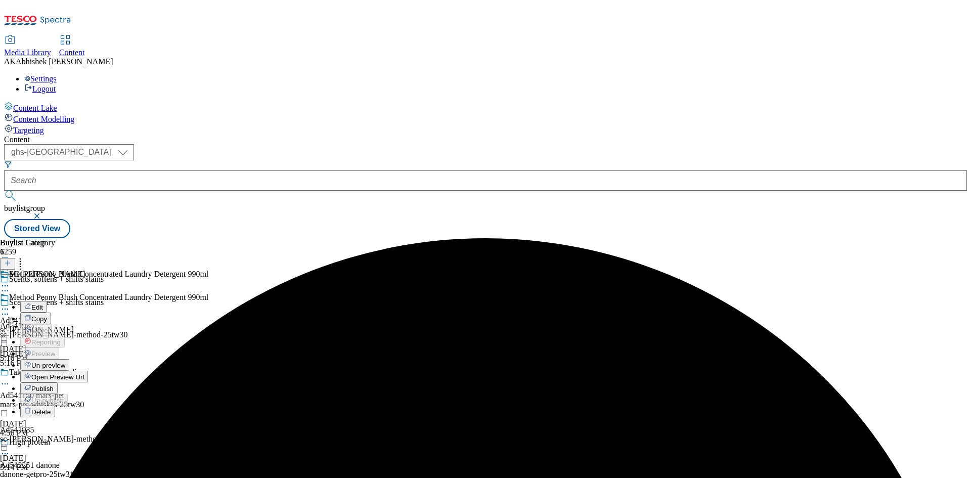
click at [101, 301] on li "Edit" at bounding box center [60, 307] width 80 height 12
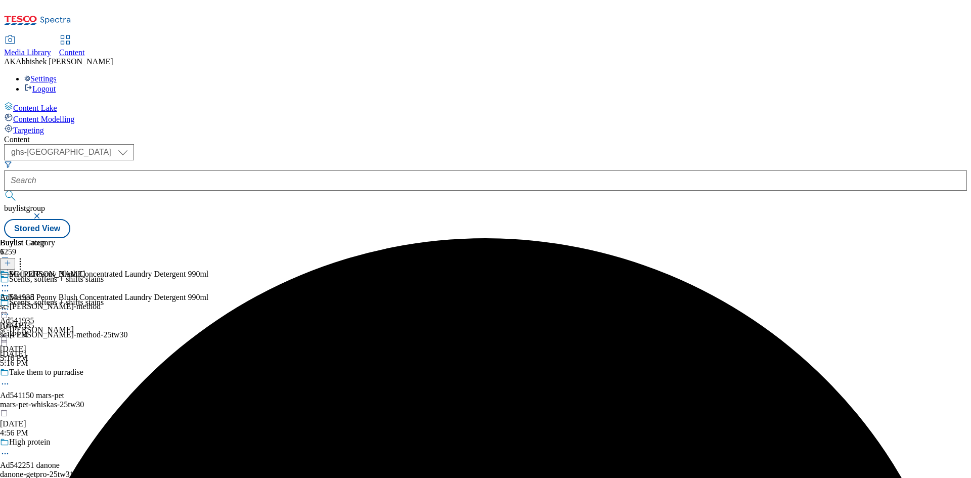
click at [10, 281] on icon at bounding box center [5, 286] width 10 height 10
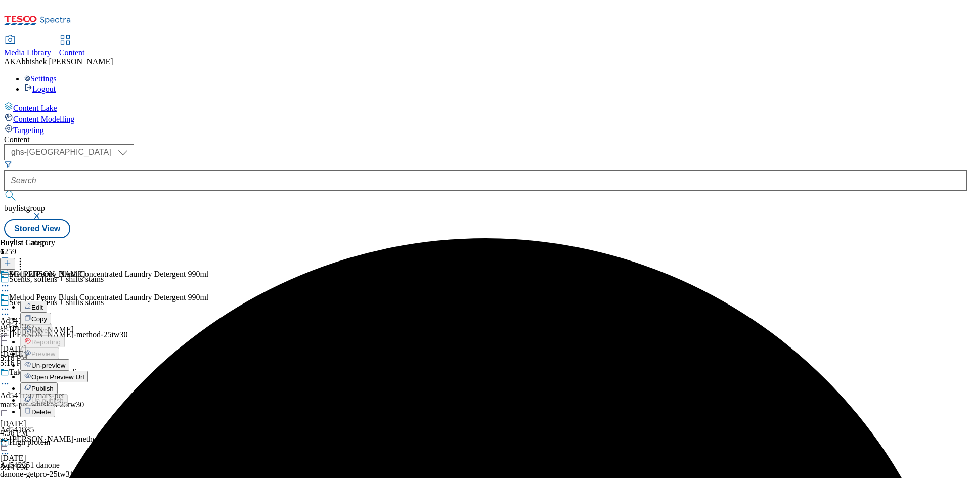
click at [43, 303] on span "Edit" at bounding box center [37, 307] width 12 height 8
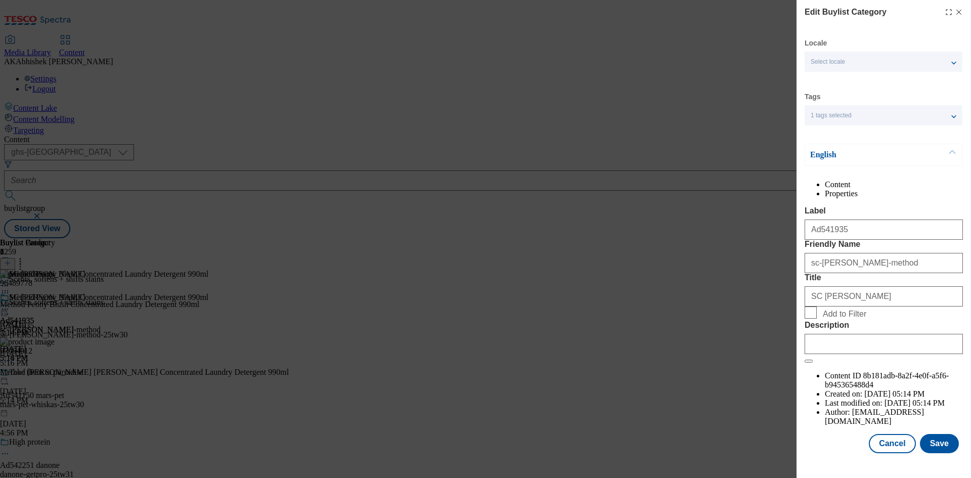
scroll to position [20, 0]
click at [876, 354] on input "Description" at bounding box center [883, 344] width 158 height 20
paste input "Method Peony Blush Concentrated Laundry Detergent 990ml"
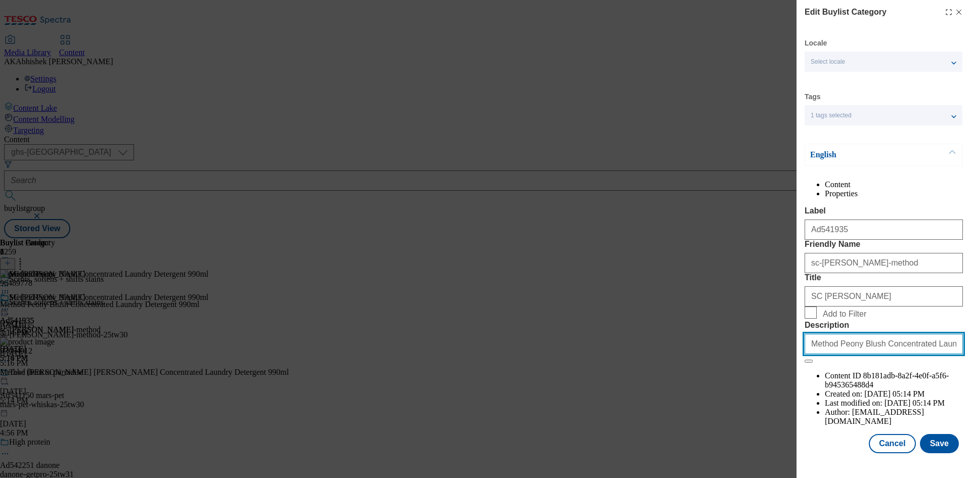
scroll to position [0, 29]
type input "Method Peony Blush Concentrated Laundry Detergent 990ml"
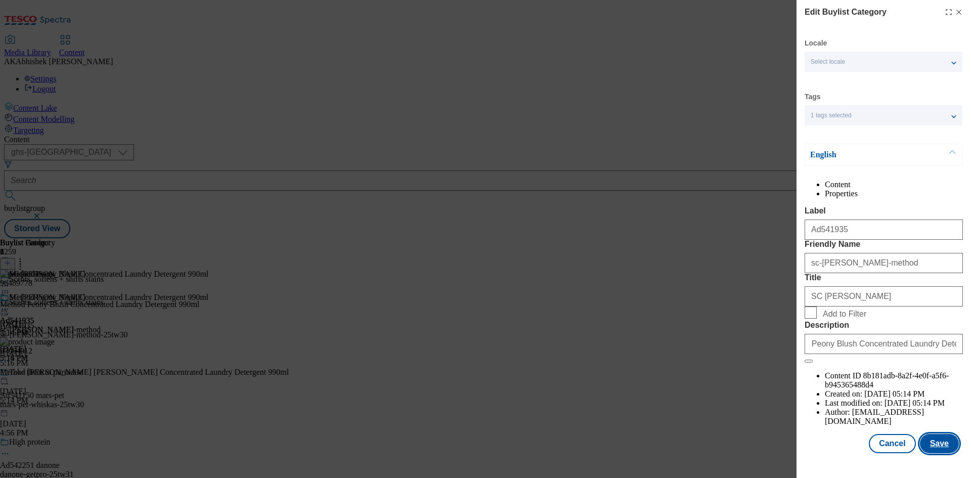
click at [928, 453] on button "Save" at bounding box center [939, 443] width 39 height 19
